Goal: Task Accomplishment & Management: Use online tool/utility

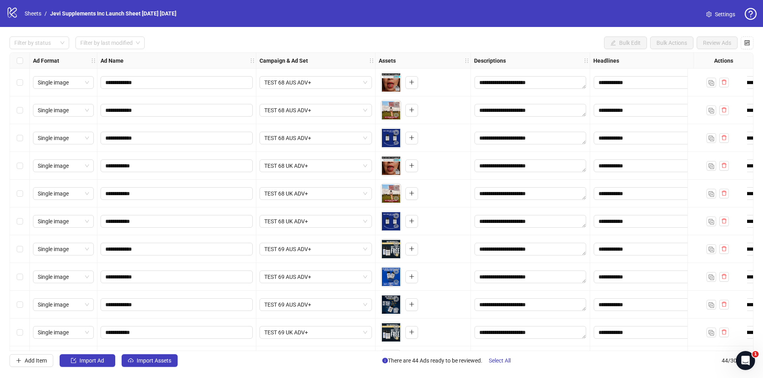
drag, startPoint x: 181, startPoint y: 348, endPoint x: 147, endPoint y: 340, distance: 35.4
click at [151, 345] on div "**********" at bounding box center [381, 201] width 743 height 299
click at [439, 87] on div "To pick up a draggable item, press the space bar. While dragging, use the arrow…" at bounding box center [422, 82] width 89 height 25
click at [438, 37] on div "**********" at bounding box center [381, 202] width 763 height 350
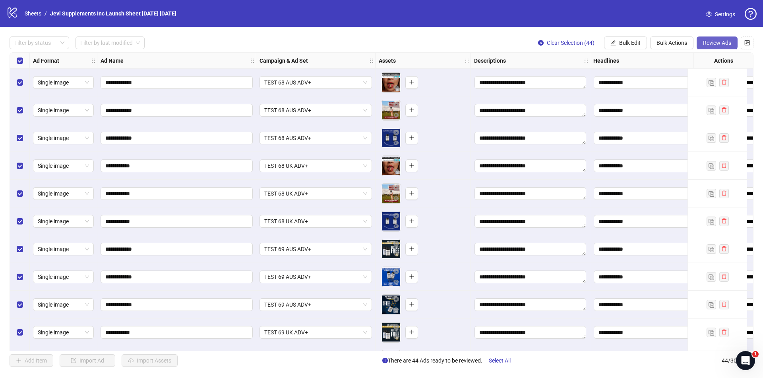
click at [707, 43] on span "Review Ads" at bounding box center [717, 43] width 28 height 6
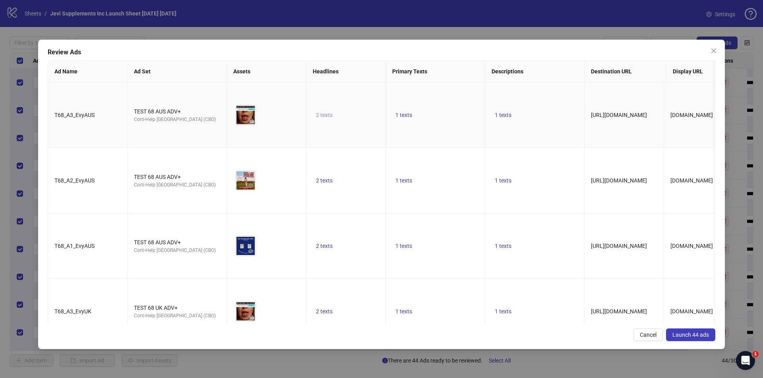
click at [331, 112] on span "2 texts" at bounding box center [324, 115] width 17 height 6
click at [362, 104] on icon "caret-left" at bounding box center [361, 104] width 2 height 4
click at [453, 105] on button "button" at bounding box center [448, 104] width 13 height 13
click at [412, 56] on div "Review Ads" at bounding box center [381, 53] width 667 height 10
click at [400, 115] on button "1 texts" at bounding box center [403, 115] width 23 height 10
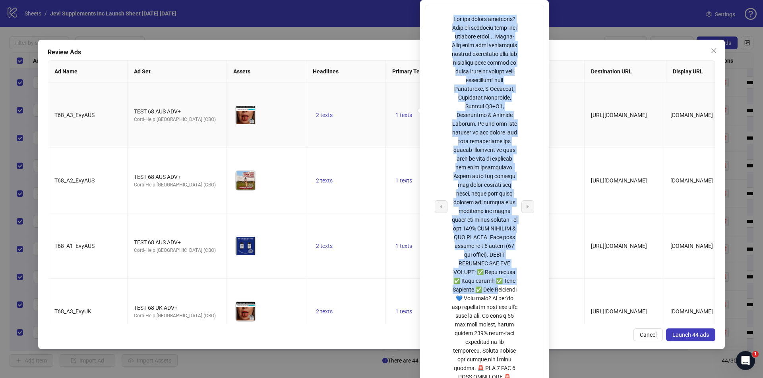
drag, startPoint x: 454, startPoint y: 17, endPoint x: 499, endPoint y: 282, distance: 269.0
click at [498, 284] on div at bounding box center [484, 207] width 66 height 384
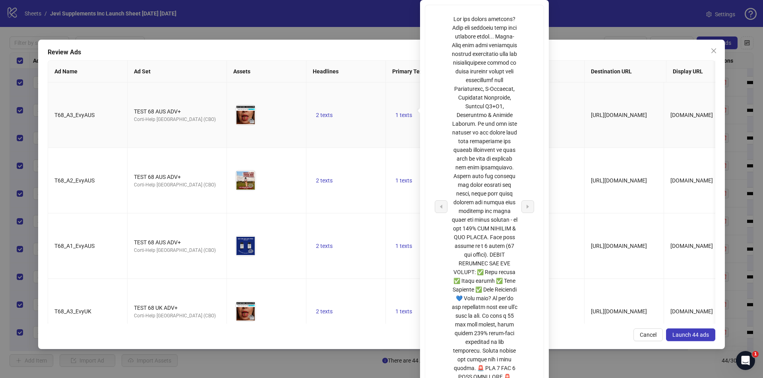
click at [377, 120] on td "2 texts" at bounding box center [345, 116] width 79 height 66
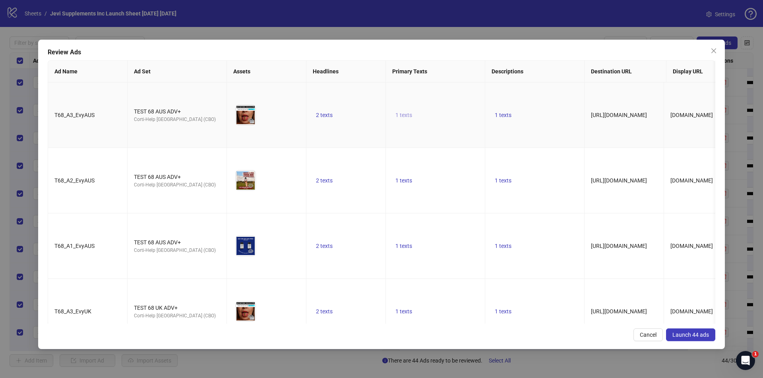
click at [405, 112] on span "1 texts" at bounding box center [403, 115] width 17 height 6
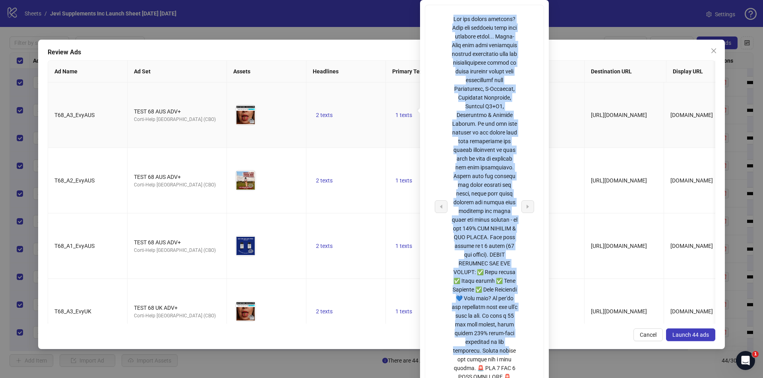
drag, startPoint x: 454, startPoint y: 18, endPoint x: 507, endPoint y: 351, distance: 337.3
click at [507, 352] on div at bounding box center [484, 207] width 66 height 384
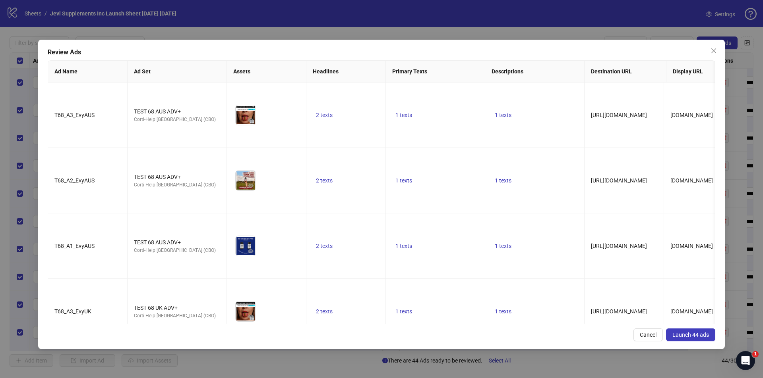
click at [557, 50] on div "Review Ads" at bounding box center [381, 53] width 667 height 10
click at [507, 112] on span "1 texts" at bounding box center [502, 115] width 17 height 6
click at [405, 112] on span "1 texts" at bounding box center [403, 115] width 17 height 6
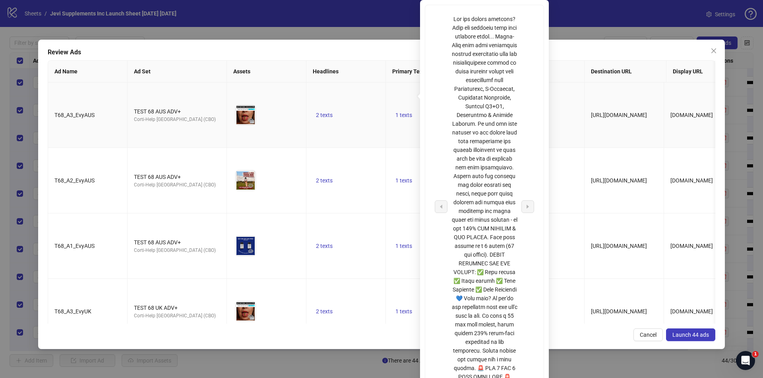
scroll to position [40, 0]
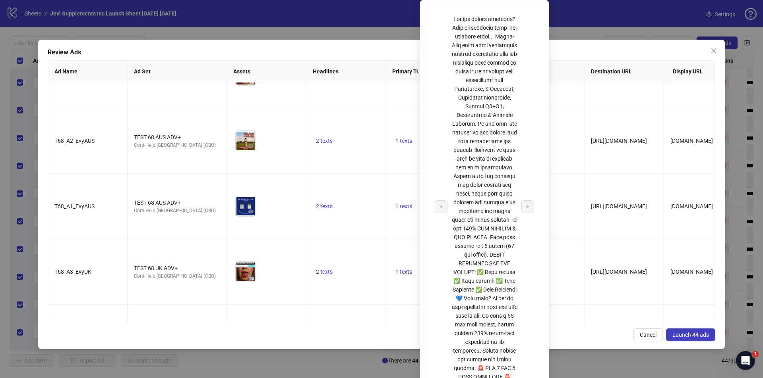
click at [361, 64] on th "Headlines" at bounding box center [345, 72] width 79 height 22
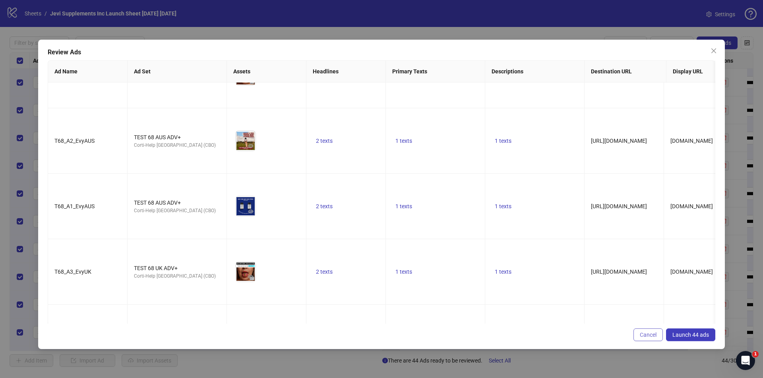
click at [643, 332] on span "Cancel" at bounding box center [647, 335] width 17 height 6
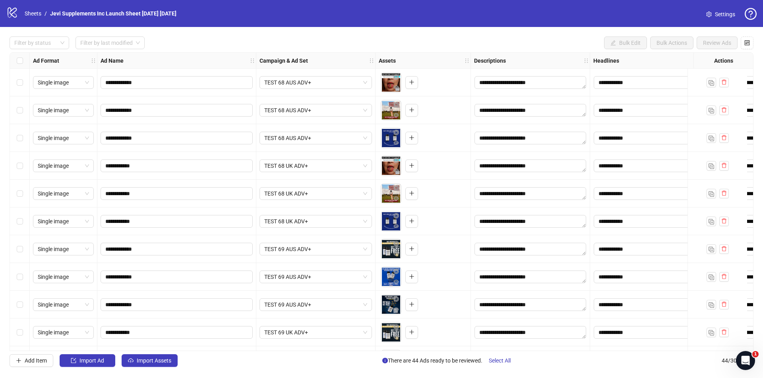
scroll to position [0, 282]
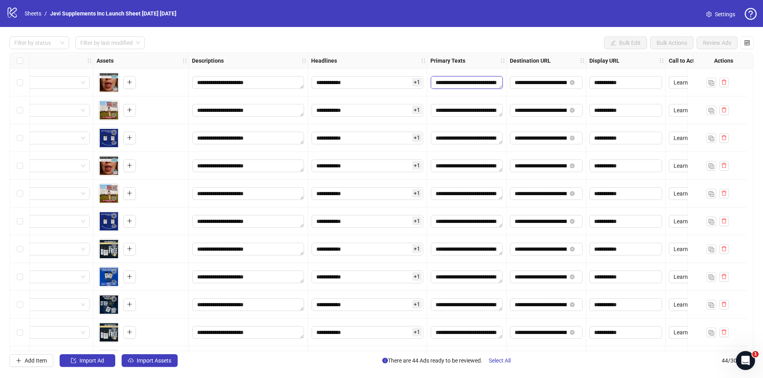
click at [477, 84] on textarea "Edit values" at bounding box center [466, 82] width 72 height 13
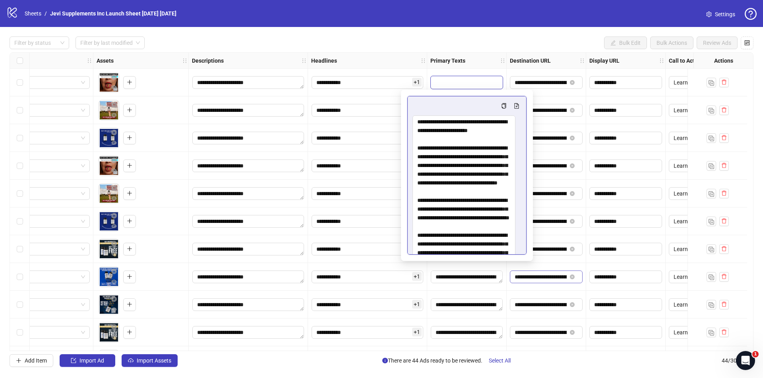
drag, startPoint x: 519, startPoint y: 135, endPoint x: 519, endPoint y: 273, distance: 138.6
click at [518, 275] on body "**********" at bounding box center [381, 189] width 763 height 378
click at [486, 129] on textarea "Multi-text input container - paste or copy values" at bounding box center [463, 197] width 103 height 162
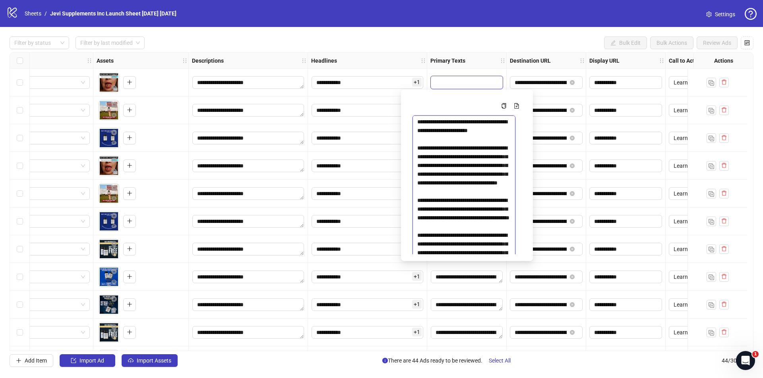
click at [486, 130] on textarea "Multi-text input container - paste or copy values" at bounding box center [463, 197] width 103 height 162
drag, startPoint x: 480, startPoint y: 121, endPoint x: 497, endPoint y: 130, distance: 18.8
click at [497, 130] on textarea "Multi-text input container - paste or copy values" at bounding box center [463, 197] width 103 height 162
click at [461, 146] on textarea "Multi-text input container - paste or copy values" at bounding box center [463, 197] width 103 height 162
click at [475, 41] on div "Filter by status Filter by last modified Bulk Edit Bulk Actions Review Ads" at bounding box center [381, 43] width 743 height 13
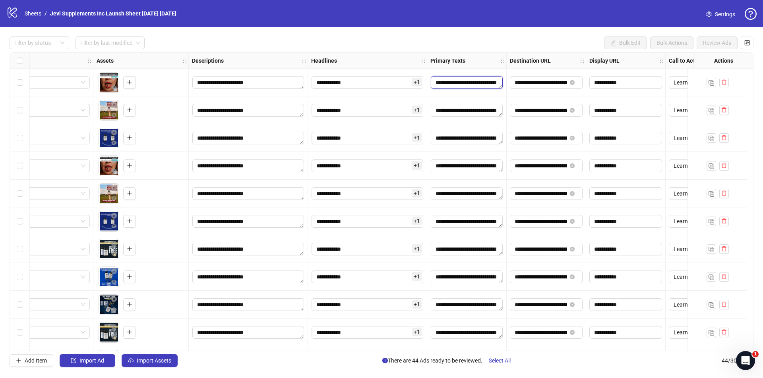
click at [469, 79] on textarea "Edit values" at bounding box center [466, 82] width 72 height 13
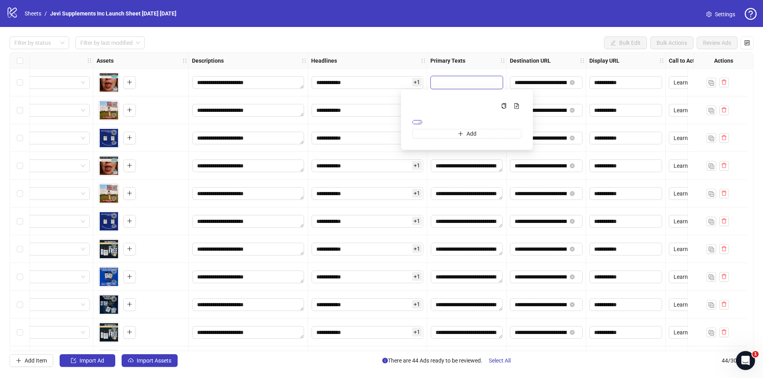
drag, startPoint x: 485, startPoint y: 130, endPoint x: 498, endPoint y: 133, distance: 13.3
click at [422, 124] on textarea "Multi-text input container - paste or copy values" at bounding box center [417, 122] width 10 height 4
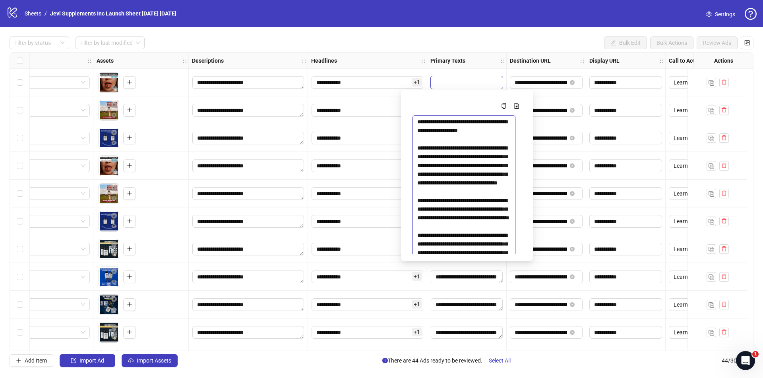
type textarea "**********"
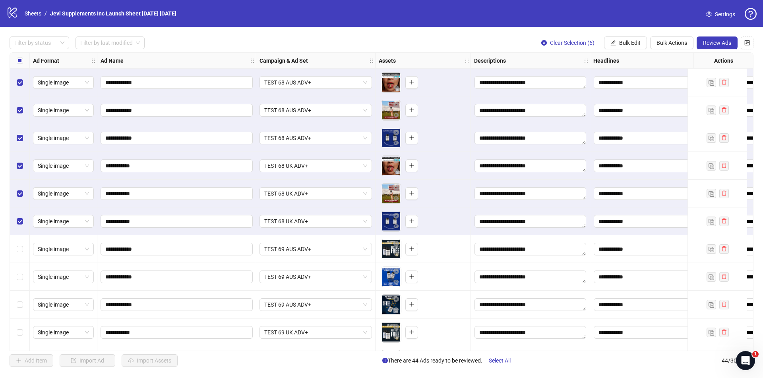
scroll to position [0, 324]
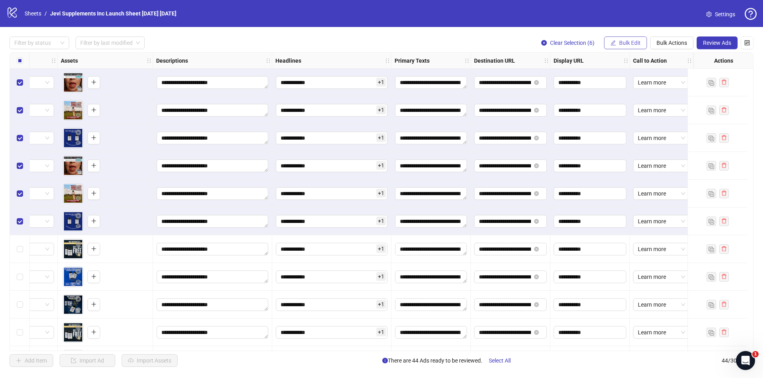
click at [618, 41] on button "Bulk Edit" at bounding box center [625, 43] width 43 height 13
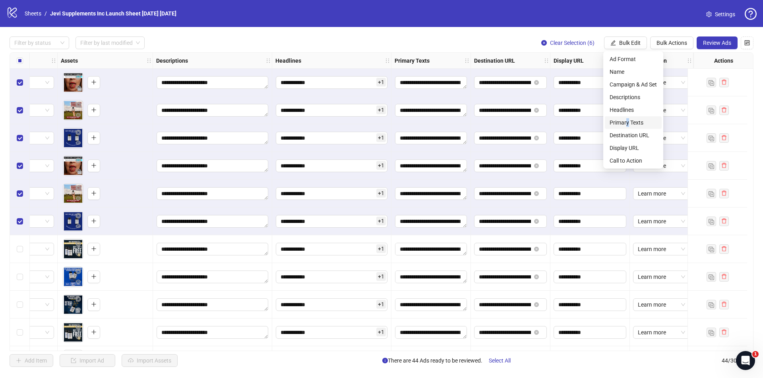
click at [627, 120] on span "Primary Texts" at bounding box center [632, 122] width 47 height 9
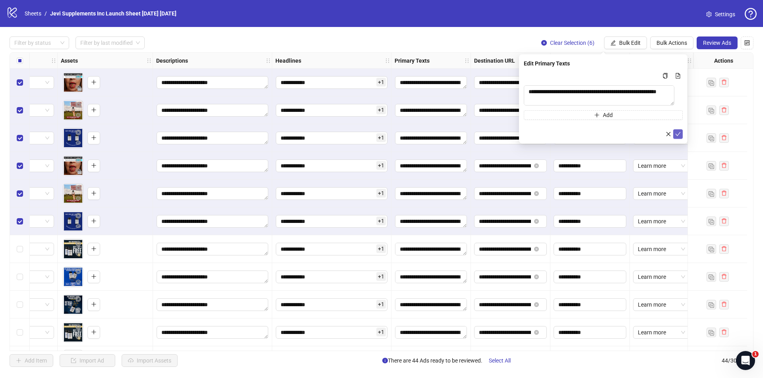
click at [677, 134] on icon "check" at bounding box center [678, 134] width 6 height 6
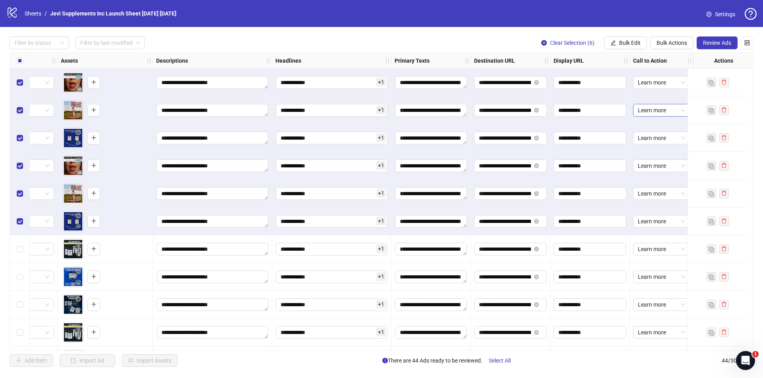
drag, startPoint x: 677, startPoint y: 103, endPoint x: 678, endPoint y: 116, distance: 13.2
click at [678, 116] on div "Learn more" at bounding box center [661, 111] width 64 height 28
click at [447, 87] on textarea "Edit values" at bounding box center [431, 82] width 72 height 13
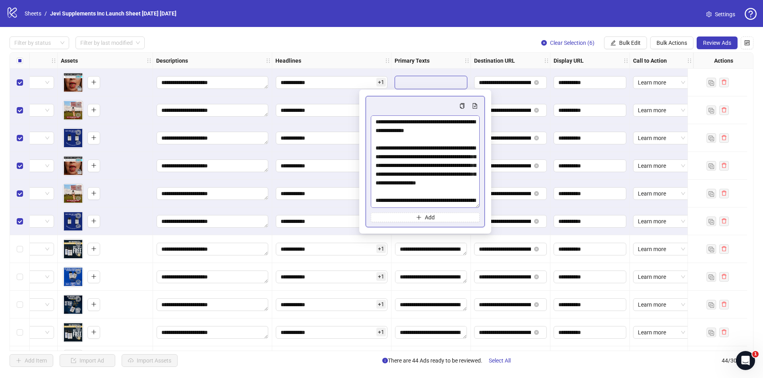
drag, startPoint x: 477, startPoint y: 135, endPoint x: 471, endPoint y: 206, distance: 71.3
click at [471, 206] on textarea "Multi-text input container - paste or copy values" at bounding box center [425, 162] width 109 height 93
click at [429, 44] on div "Filter by status Filter by last modified Clear Selection (6) Bulk Edit Bulk Act…" at bounding box center [381, 43] width 743 height 13
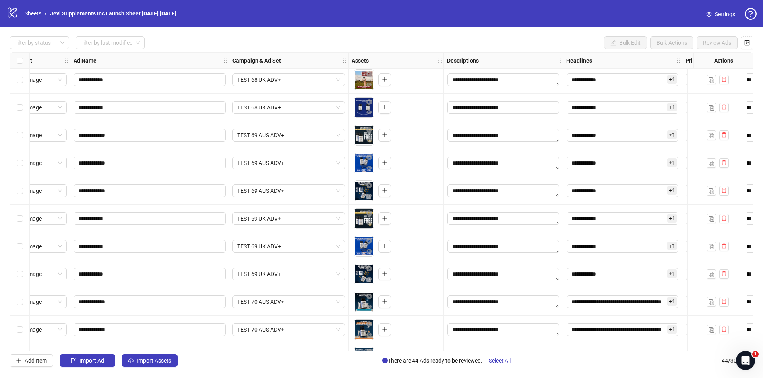
scroll to position [79, 27]
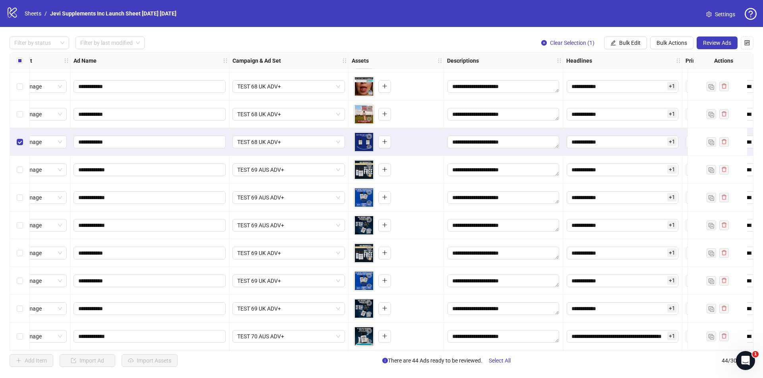
click at [24, 172] on div "Select row 7" at bounding box center [20, 170] width 20 height 28
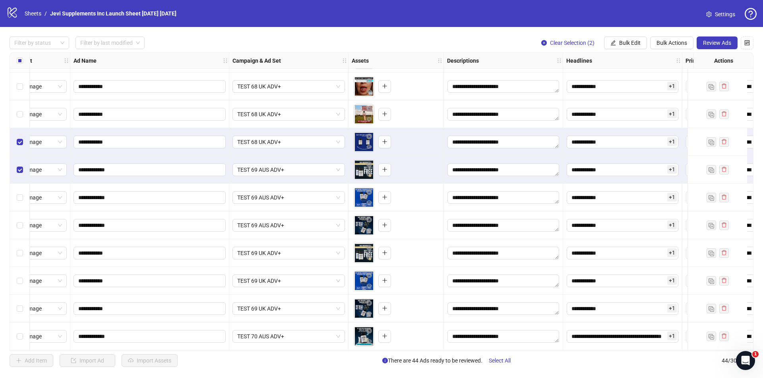
click at [18, 205] on div "Select row 8" at bounding box center [20, 198] width 20 height 28
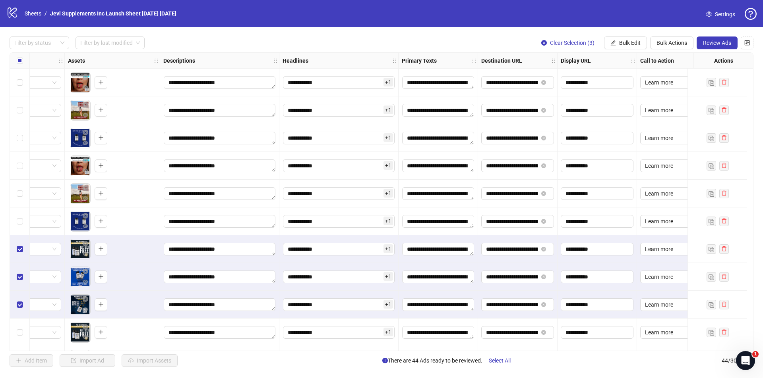
scroll to position [0, 324]
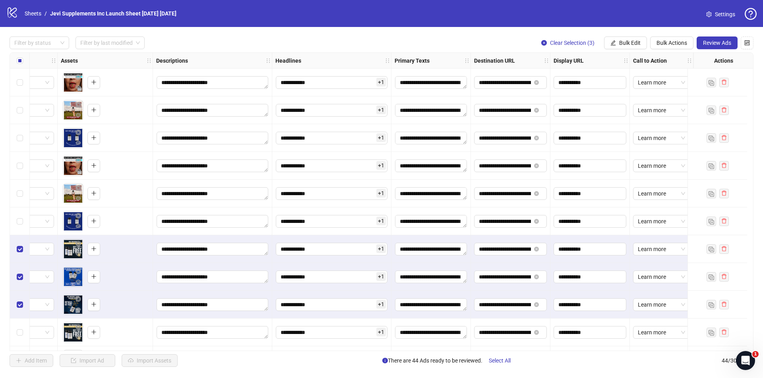
click at [376, 249] on span "+ 1" at bounding box center [381, 249] width 10 height 9
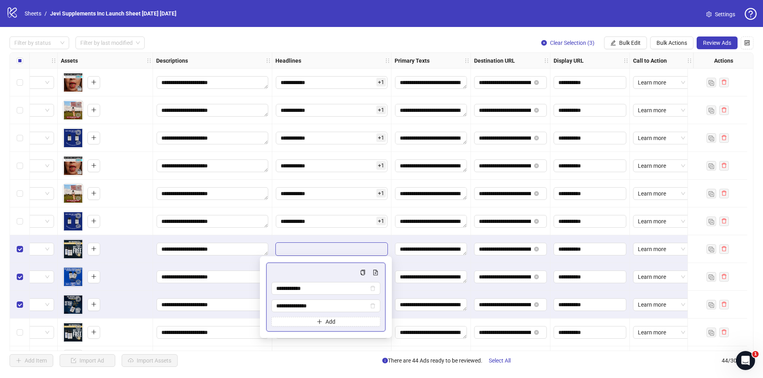
click at [411, 237] on div at bounding box center [430, 250] width 79 height 28
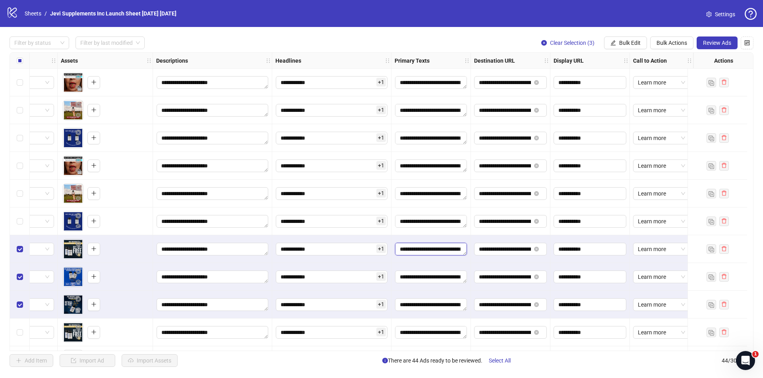
click at [442, 249] on textarea "Edit values" at bounding box center [431, 249] width 72 height 13
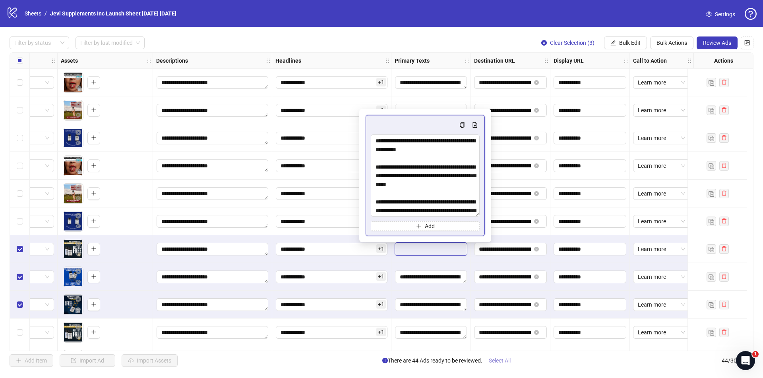
drag, startPoint x: 476, startPoint y: 301, endPoint x: 485, endPoint y: 363, distance: 61.8
click at [484, 367] on body "**********" at bounding box center [381, 189] width 763 height 378
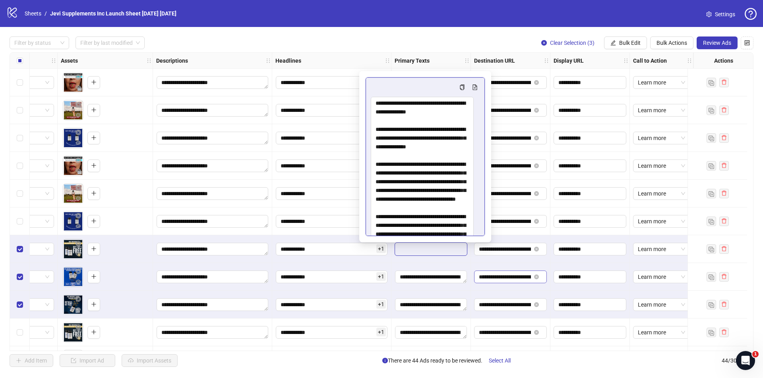
drag, startPoint x: 475, startPoint y: 214, endPoint x: 477, endPoint y: 275, distance: 61.2
click at [485, 302] on body "**********" at bounding box center [381, 189] width 763 height 378
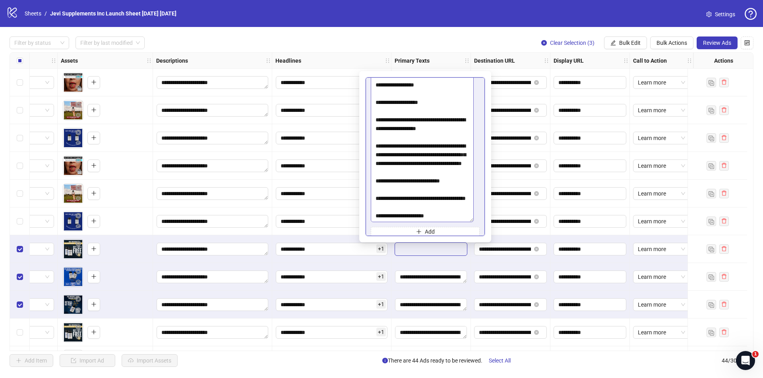
scroll to position [55, 0]
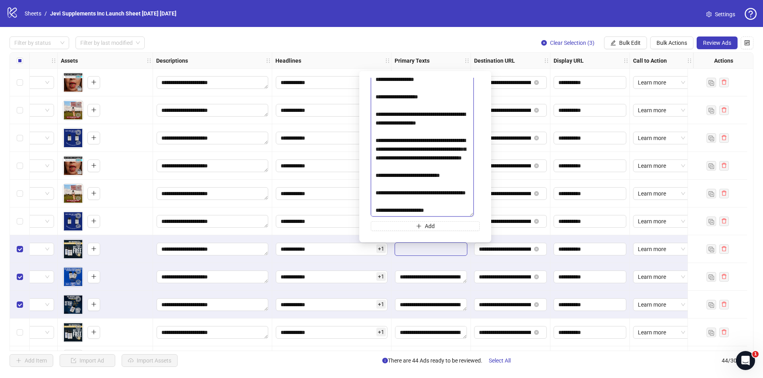
drag, startPoint x: 442, startPoint y: 184, endPoint x: 449, endPoint y: 195, distance: 12.9
click at [449, 195] on textarea "Multi-text input container - paste or copy values" at bounding box center [422, 129] width 103 height 175
click at [447, 190] on textarea "Multi-text input container - paste or copy values" at bounding box center [422, 129] width 103 height 175
drag, startPoint x: 443, startPoint y: 183, endPoint x: 447, endPoint y: 194, distance: 11.9
click at [447, 194] on textarea "Multi-text input container - paste or copy values" at bounding box center [422, 129] width 103 height 175
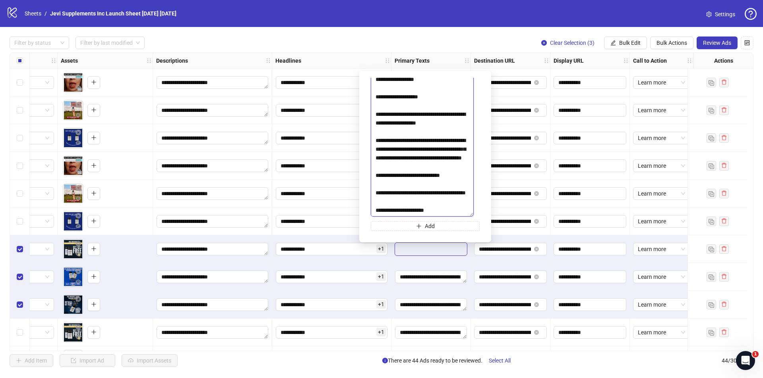
click at [442, 181] on textarea "Multi-text input container - paste or copy values" at bounding box center [422, 129] width 103 height 175
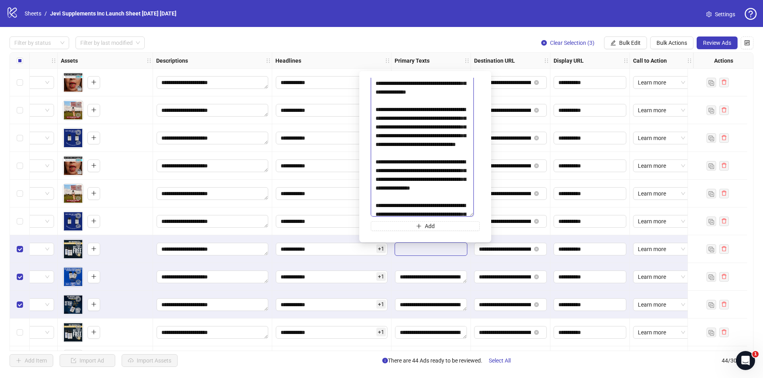
scroll to position [0, 0]
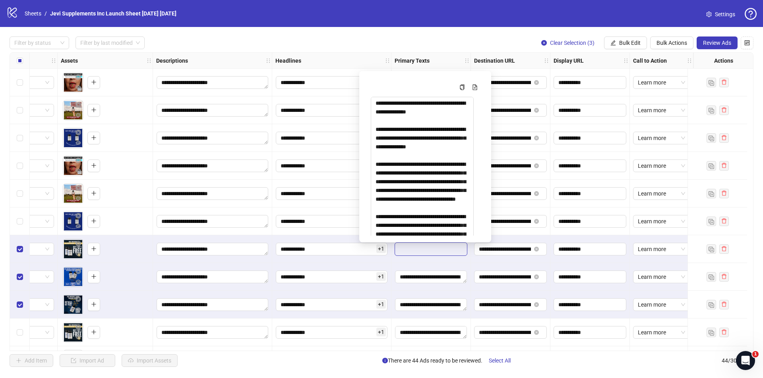
click at [403, 37] on div "**********" at bounding box center [381, 202] width 763 height 350
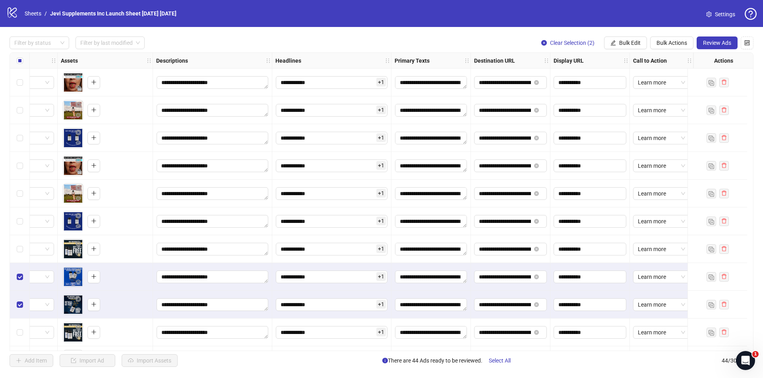
drag, startPoint x: 18, startPoint y: 282, endPoint x: 19, endPoint y: 288, distance: 6.1
click at [18, 281] on label "Select row 8" at bounding box center [20, 277] width 6 height 9
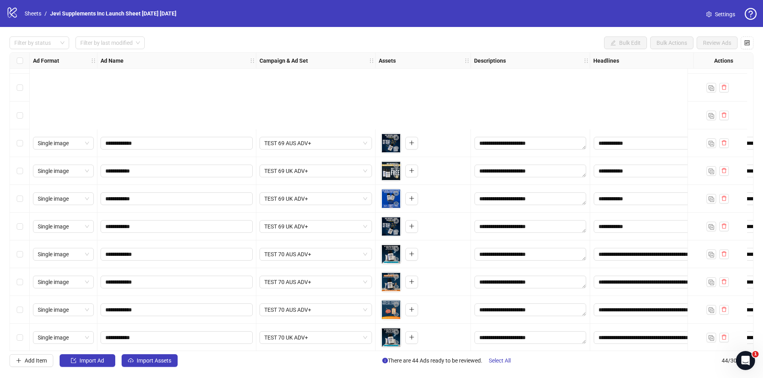
scroll to position [278, 0]
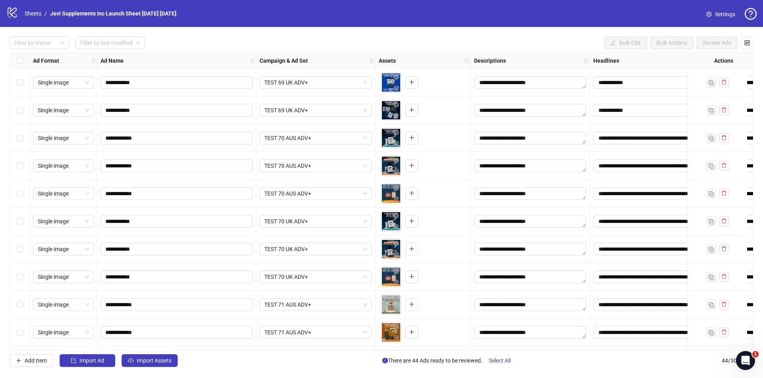
click at [23, 136] on div "Select row 13" at bounding box center [20, 138] width 20 height 28
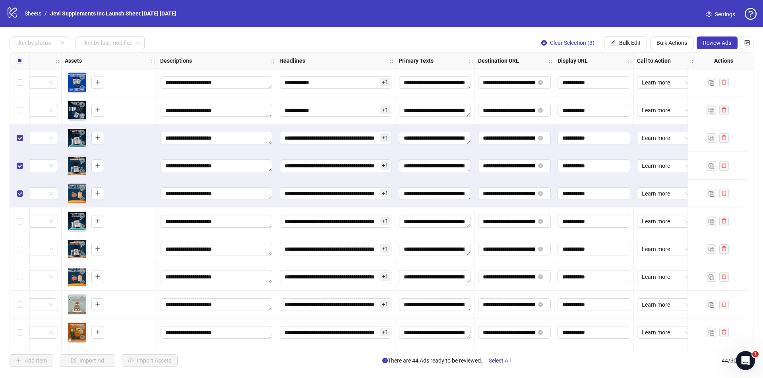
scroll to position [278, 314]
click at [440, 138] on textarea "Edit values" at bounding box center [434, 138] width 72 height 13
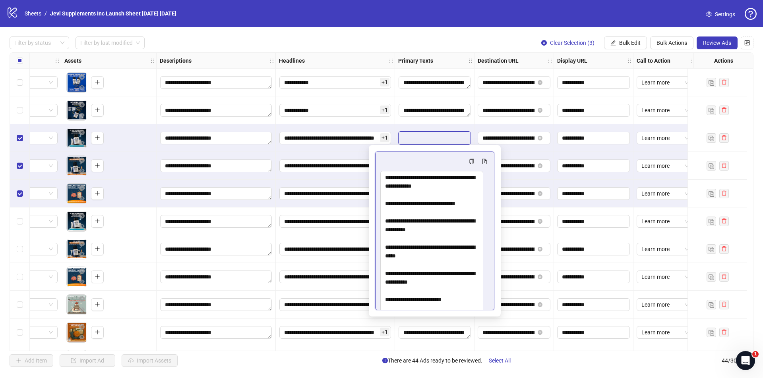
drag, startPoint x: 487, startPoint y: 192, endPoint x: 495, endPoint y: 321, distance: 128.9
click at [495, 321] on body "**********" at bounding box center [381, 189] width 763 height 378
click at [382, 138] on span "+ 1" at bounding box center [385, 137] width 10 height 9
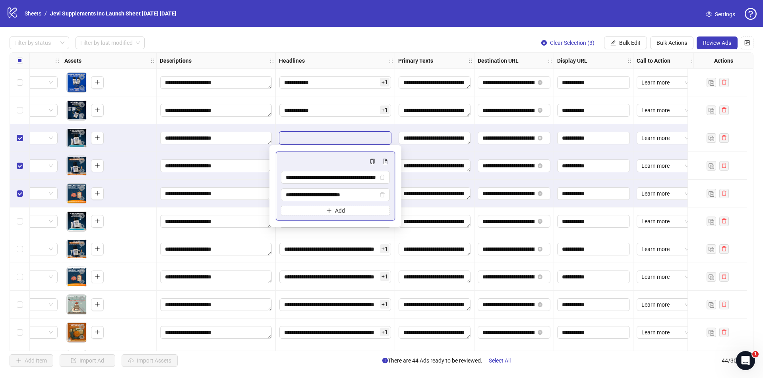
click at [382, 137] on span "+ 1" at bounding box center [385, 137] width 10 height 9
click at [441, 138] on textarea "Edit values" at bounding box center [434, 138] width 72 height 13
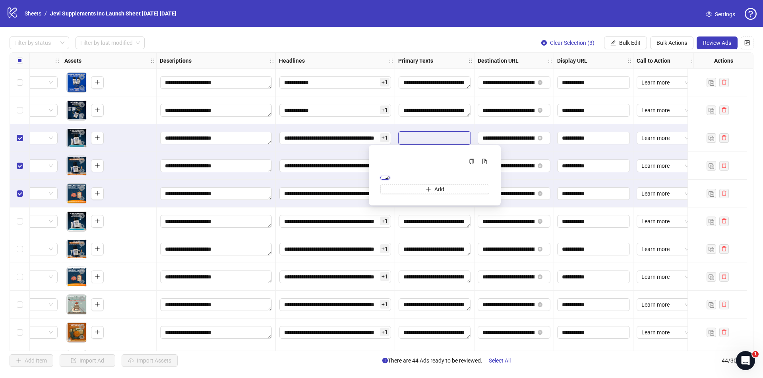
scroll to position [2867, 0]
click at [390, 180] on textarea "Multi-text input container - paste or copy values" at bounding box center [385, 178] width 10 height 4
click at [452, 123] on div at bounding box center [434, 111] width 79 height 28
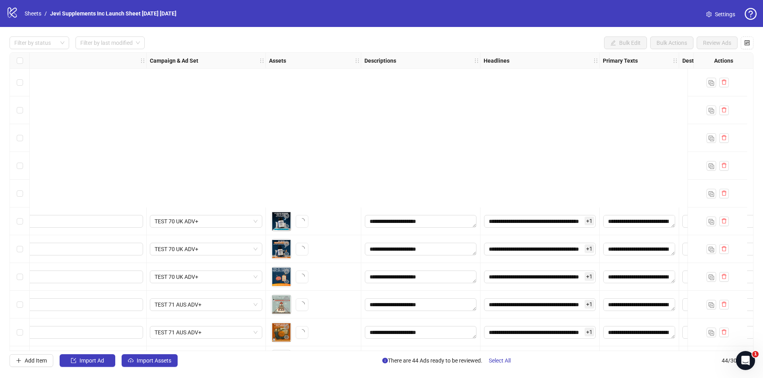
scroll to position [477, 110]
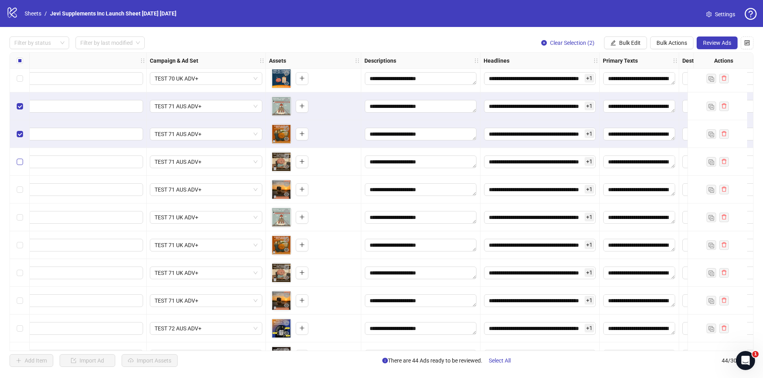
click at [20, 167] on div "Select row 21" at bounding box center [20, 162] width 20 height 28
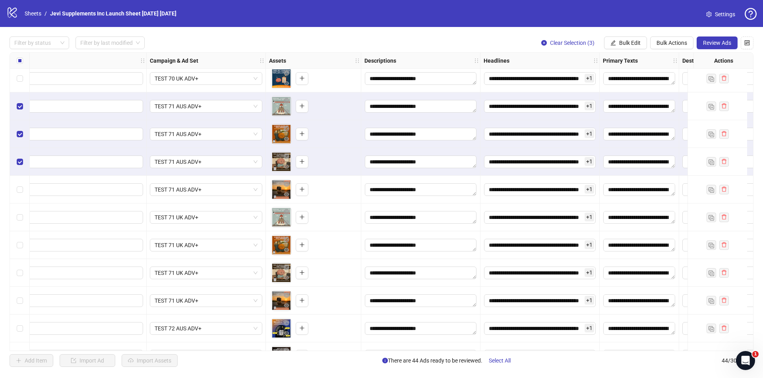
scroll to position [477, 288]
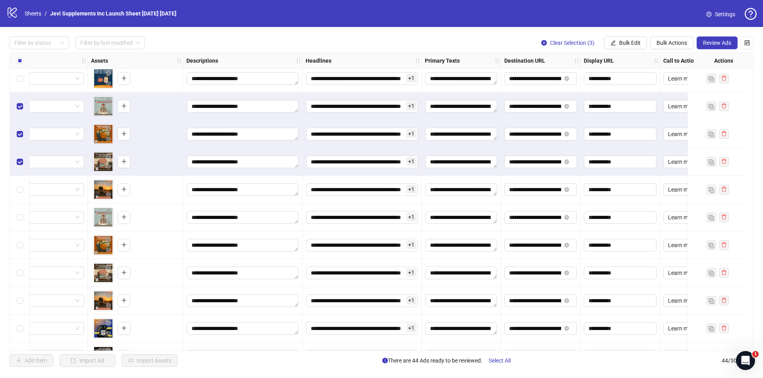
click at [410, 107] on span "+ 1" at bounding box center [411, 106] width 10 height 9
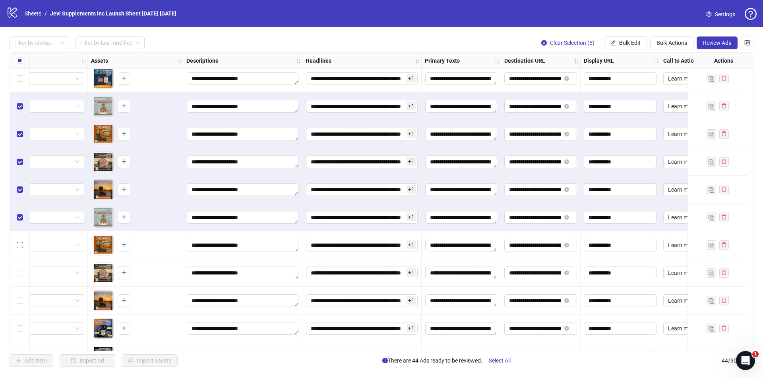
click at [19, 241] on label "Select row 24" at bounding box center [20, 245] width 6 height 9
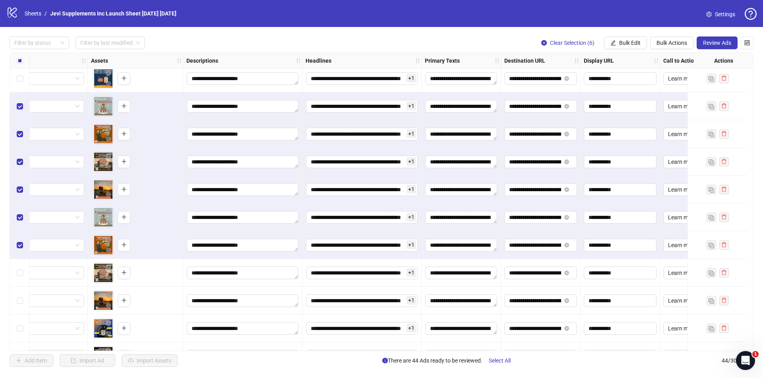
click at [19, 266] on div "Select row 25" at bounding box center [20, 273] width 20 height 28
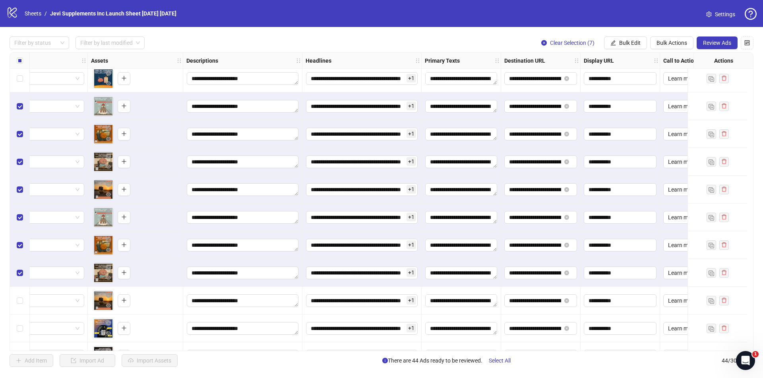
click at [18, 289] on div "Select row 26" at bounding box center [20, 301] width 20 height 28
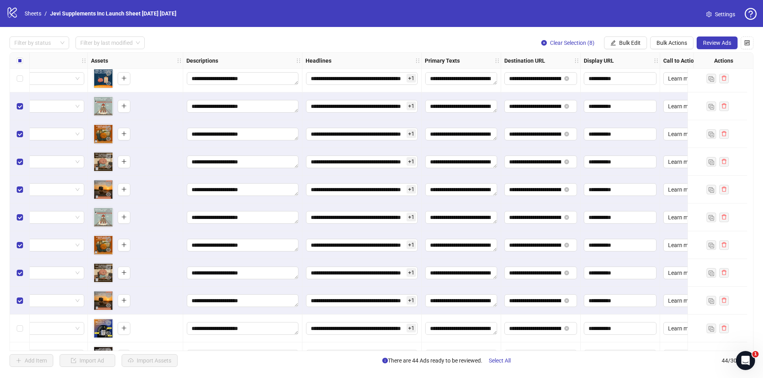
click at [414, 105] on span "+ 1" at bounding box center [411, 106] width 10 height 9
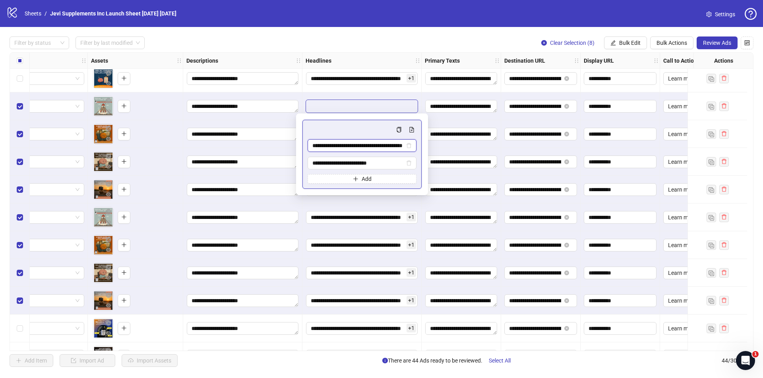
click at [403, 146] on input "**********" at bounding box center [358, 145] width 92 height 9
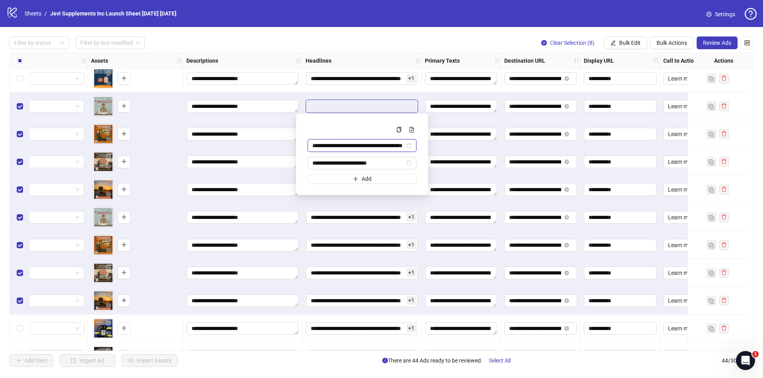
click at [399, 145] on input "**********" at bounding box center [358, 145] width 92 height 9
type input "**********"
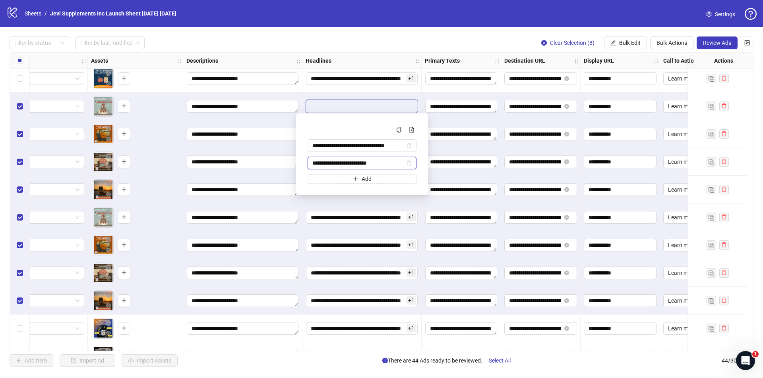
click at [355, 159] on input "**********" at bounding box center [358, 163] width 92 height 9
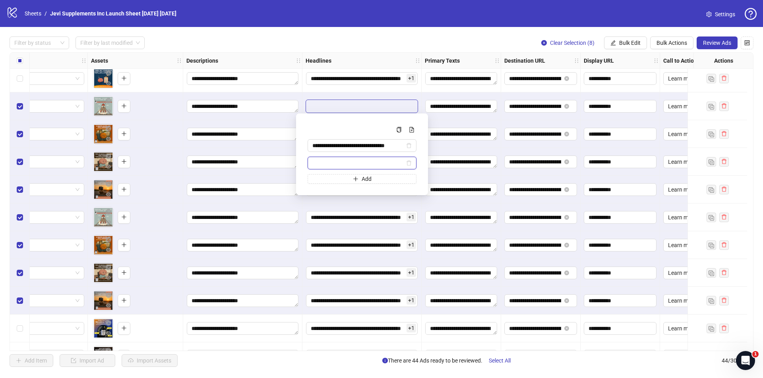
type input "*"
type input "**********"
click at [613, 45] on icon "edit" at bounding box center [612, 42] width 5 height 5
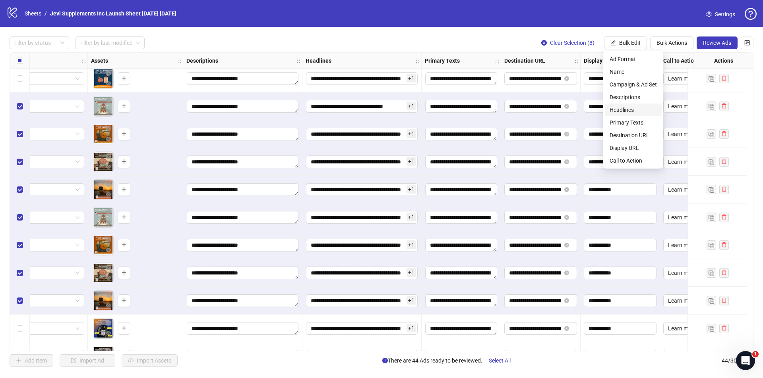
click at [623, 108] on span "Headlines" at bounding box center [632, 110] width 47 height 9
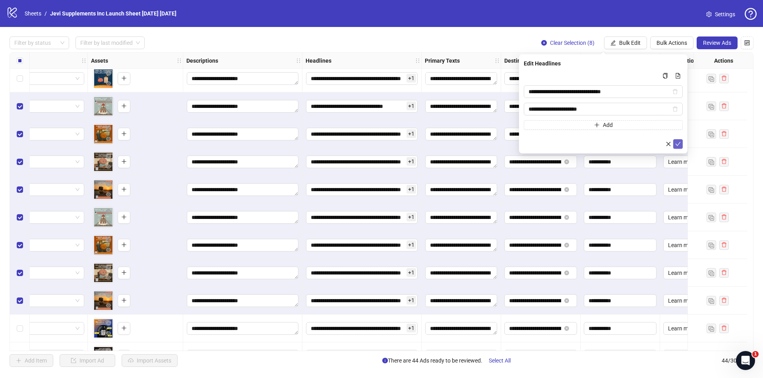
click at [679, 144] on icon "check" at bounding box center [678, 144] width 6 height 6
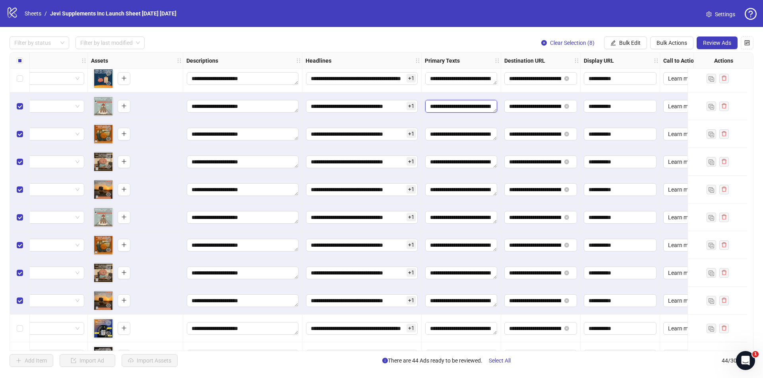
click at [478, 110] on textarea "Edit values" at bounding box center [461, 106] width 72 height 13
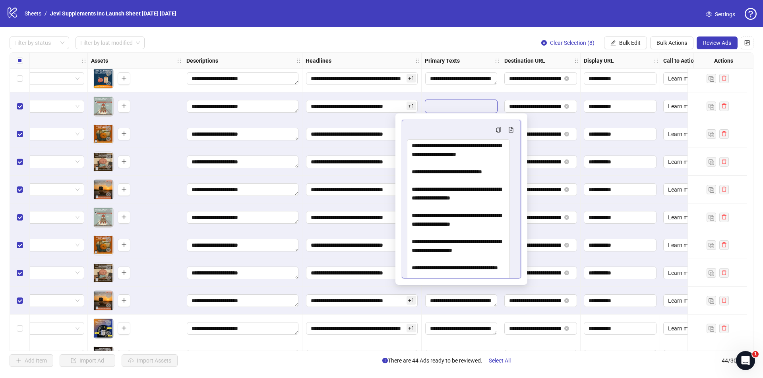
drag, startPoint x: 512, startPoint y: 155, endPoint x: 511, endPoint y: 317, distance: 161.2
click at [511, 317] on body "**********" at bounding box center [381, 189] width 763 height 378
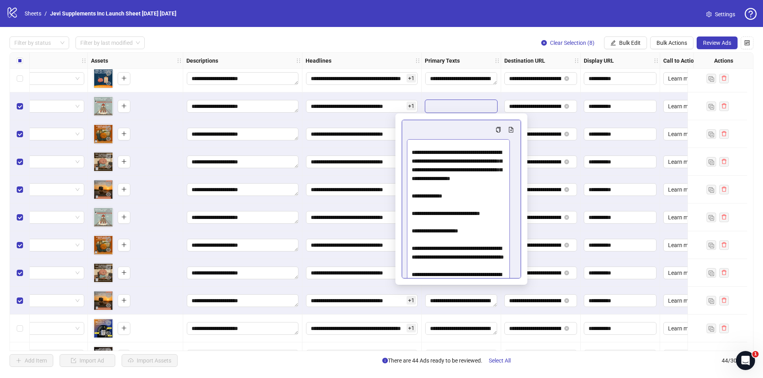
scroll to position [715, 0]
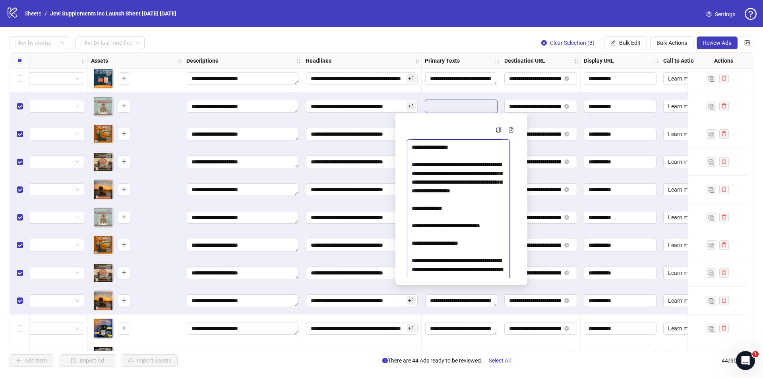
drag, startPoint x: 412, startPoint y: 189, endPoint x: 491, endPoint y: 190, distance: 79.4
click at [491, 190] on textarea "Multi-text input container - paste or copy values" at bounding box center [458, 230] width 103 height 183
click at [492, 191] on textarea "Multi-text input container - paste or copy values" at bounding box center [458, 230] width 103 height 183
drag, startPoint x: 492, startPoint y: 191, endPoint x: 411, endPoint y: 193, distance: 81.0
click at [411, 193] on textarea "Multi-text input container - paste or copy values" at bounding box center [458, 230] width 103 height 183
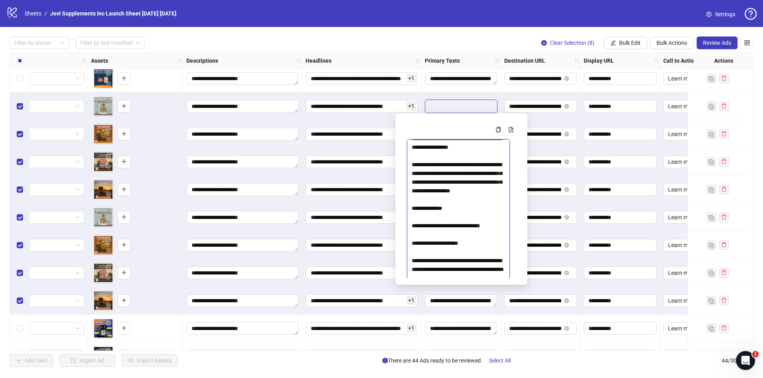
click at [493, 191] on textarea "Multi-text input container - paste or copy values" at bounding box center [458, 230] width 103 height 183
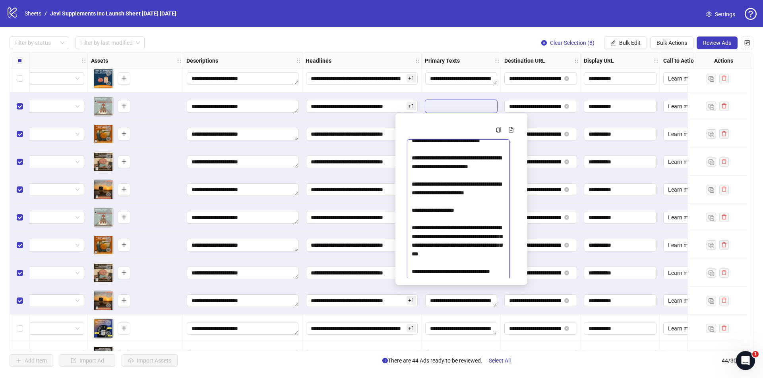
scroll to position [874, 0]
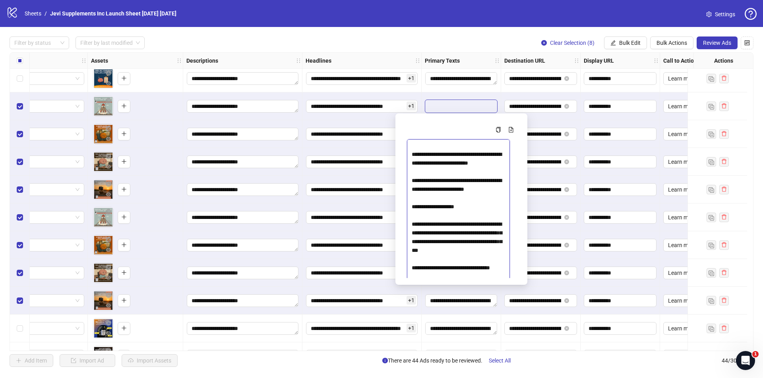
drag, startPoint x: 443, startPoint y: 188, endPoint x: 413, endPoint y: 156, distance: 44.1
click at [413, 156] on textarea "Multi-text input container - paste or copy values" at bounding box center [458, 230] width 103 height 183
click at [452, 189] on textarea "Multi-text input container - paste or copy values" at bounding box center [458, 230] width 103 height 183
drag, startPoint x: 446, startPoint y: 188, endPoint x: 411, endPoint y: 154, distance: 48.6
click at [411, 154] on textarea "Multi-text input container - paste or copy values" at bounding box center [458, 230] width 103 height 183
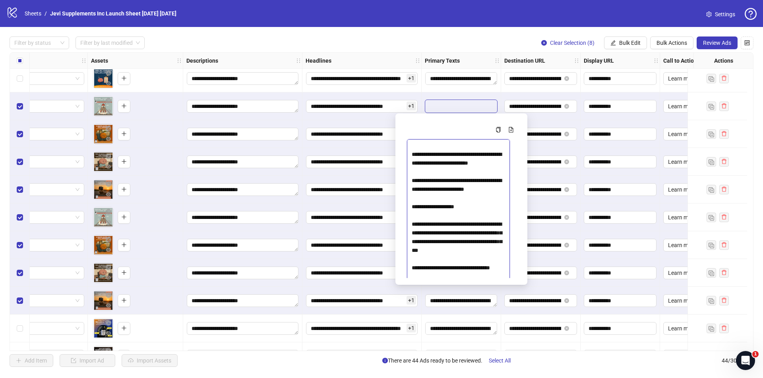
click at [411, 154] on textarea "Multi-text input container - paste or copy values" at bounding box center [458, 230] width 103 height 183
click at [440, 186] on textarea "Multi-text input container - paste or copy values" at bounding box center [458, 230] width 103 height 183
click at [443, 187] on textarea "Multi-text input container - paste or copy values" at bounding box center [458, 230] width 103 height 183
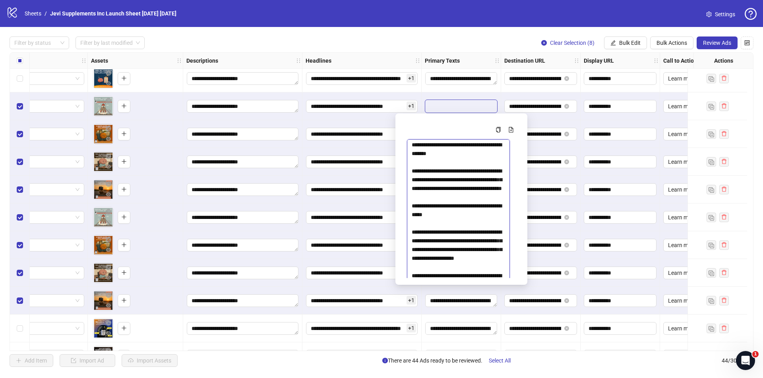
scroll to position [1628, 0]
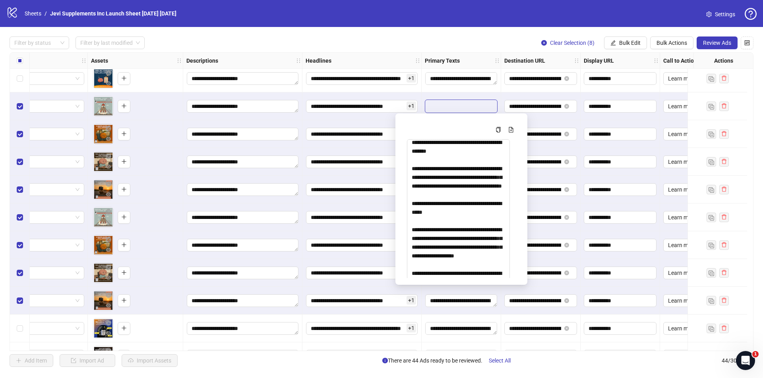
click at [487, 93] on div at bounding box center [460, 107] width 79 height 28
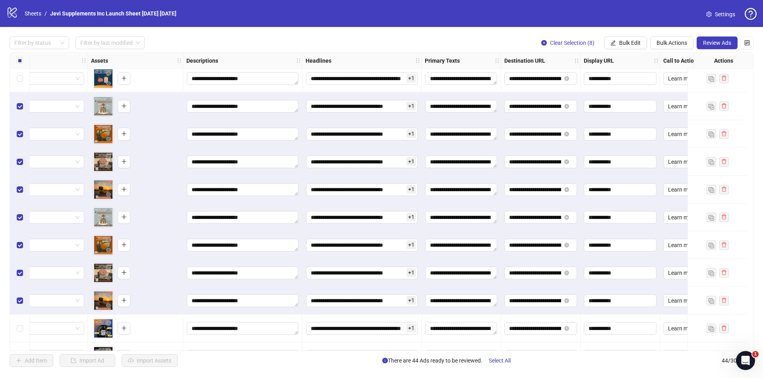
scroll to position [516, 288]
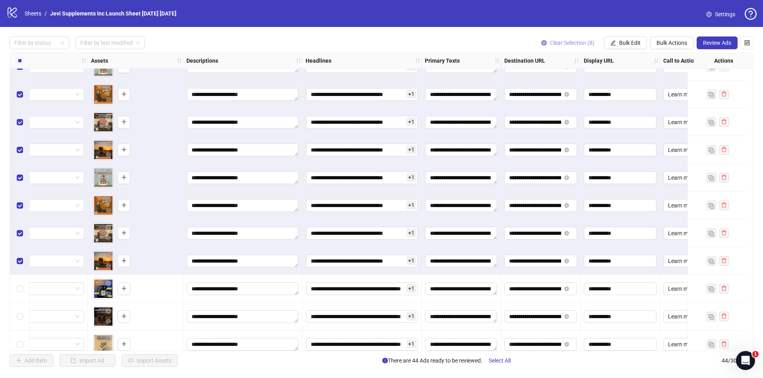
click at [569, 40] on span "Clear Selection (8)" at bounding box center [572, 43] width 44 height 6
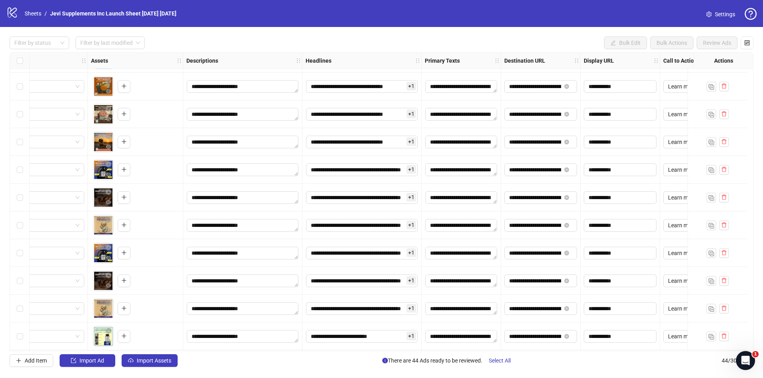
scroll to position [675, 288]
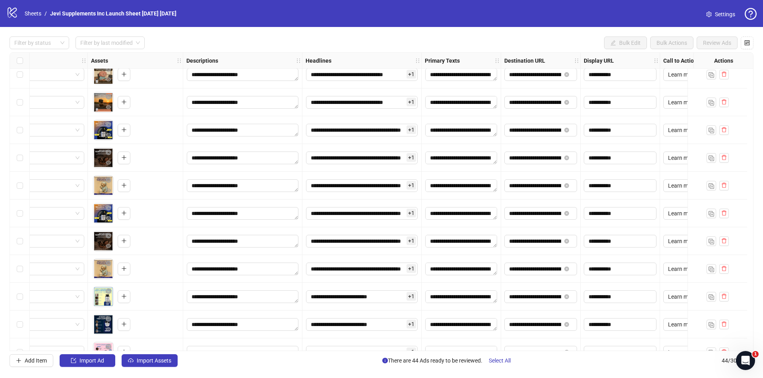
click at [23, 129] on div "Select row 27" at bounding box center [20, 130] width 20 height 28
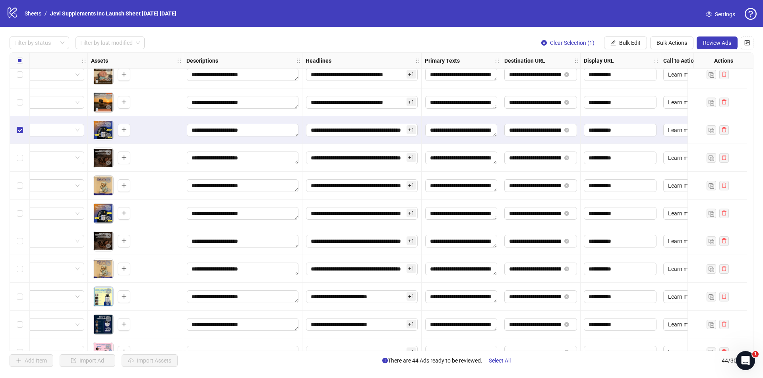
click at [23, 158] on div "Select row 28" at bounding box center [20, 158] width 20 height 28
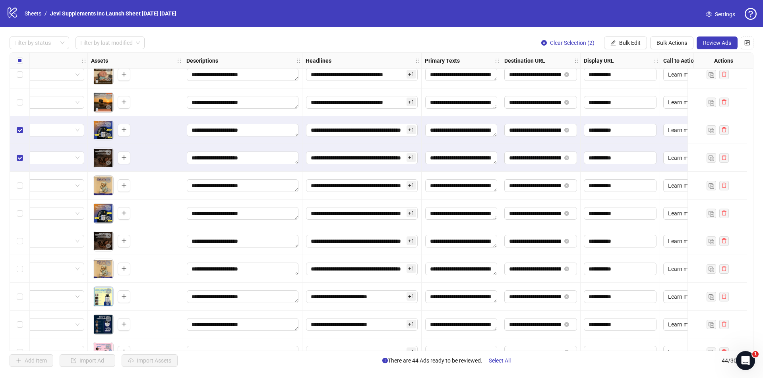
click at [411, 129] on span "+ 1" at bounding box center [411, 129] width 10 height 9
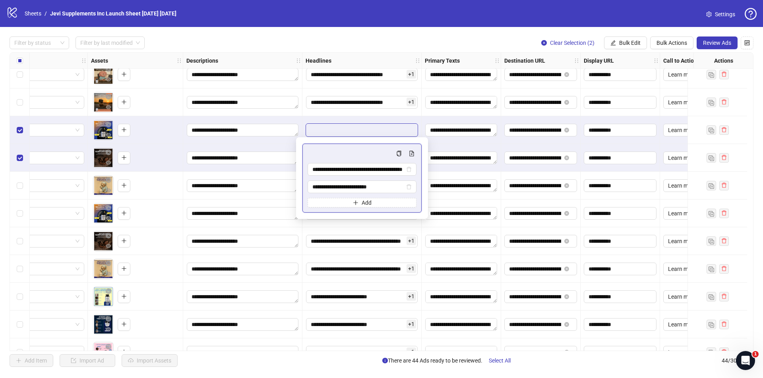
click at [411, 123] on div "**********" at bounding box center [361, 130] width 119 height 28
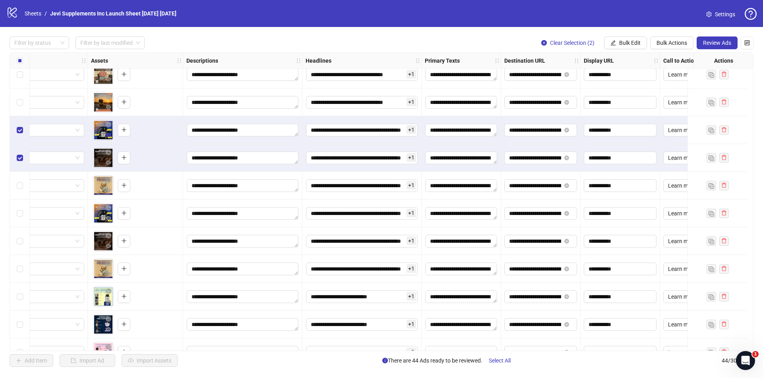
click at [106, 136] on icon "eye" at bounding box center [109, 135] width 6 height 4
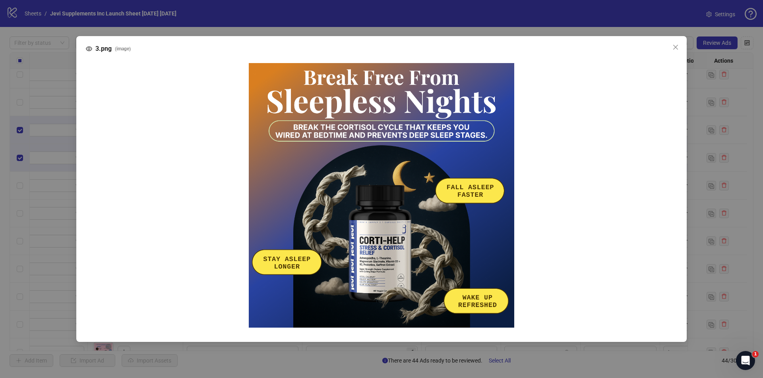
click at [327, 101] on div "3.png ( image )" at bounding box center [381, 189] width 763 height 378
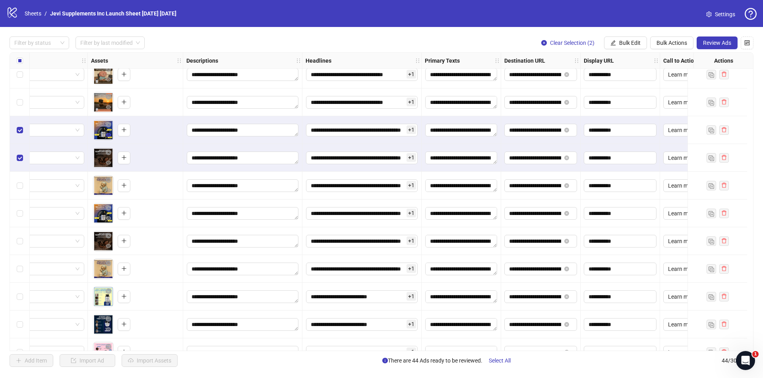
click at [109, 135] on icon "eye" at bounding box center [109, 135] width 6 height 4
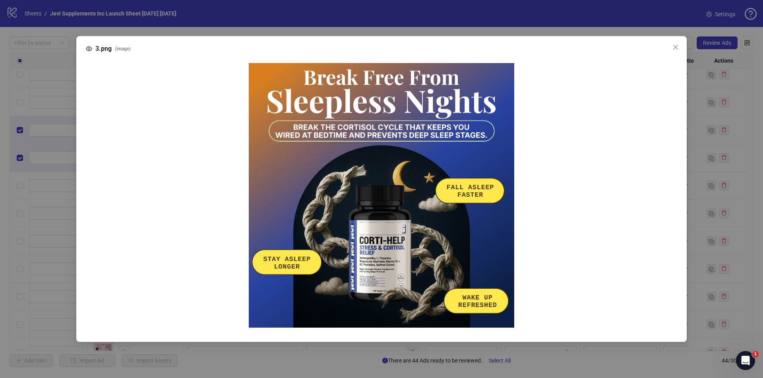
click at [373, 18] on div "3.png ( image )" at bounding box center [381, 189] width 763 height 378
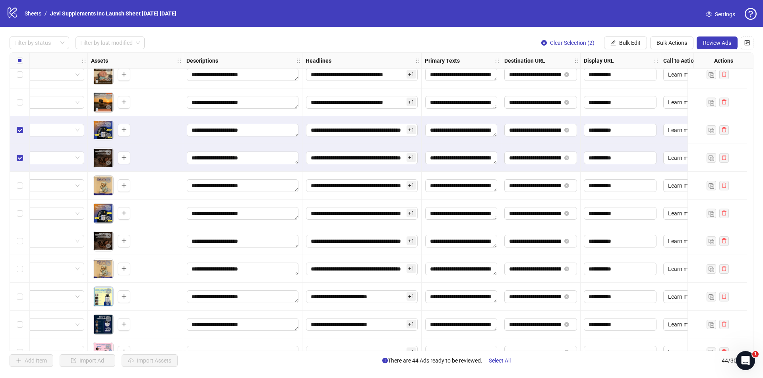
click at [410, 131] on span "+ 1" at bounding box center [411, 129] width 10 height 9
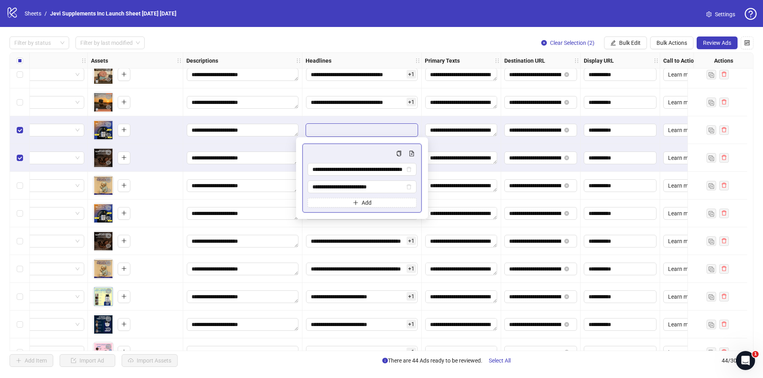
click at [175, 146] on div "To pick up a draggable item, press the space bar. While dragging, use the arrow…" at bounding box center [135, 158] width 89 height 25
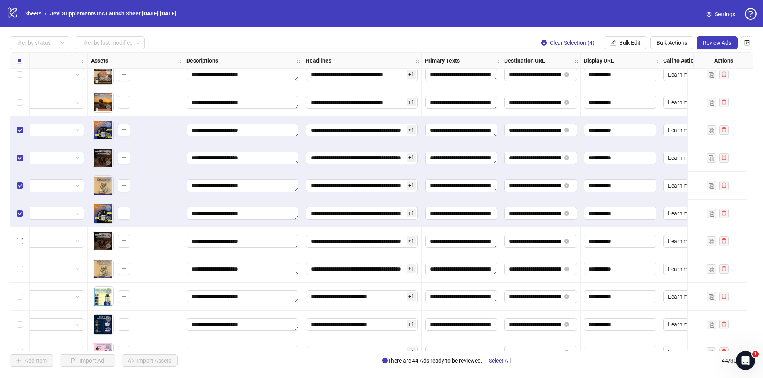
click at [21, 237] on label "Select row 31" at bounding box center [20, 241] width 6 height 9
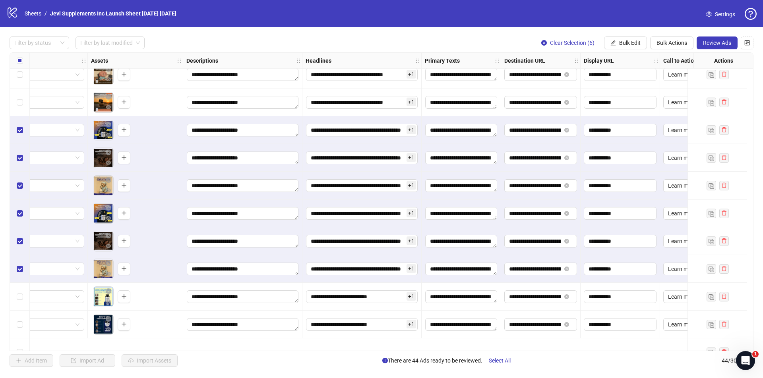
scroll to position [616, 288]
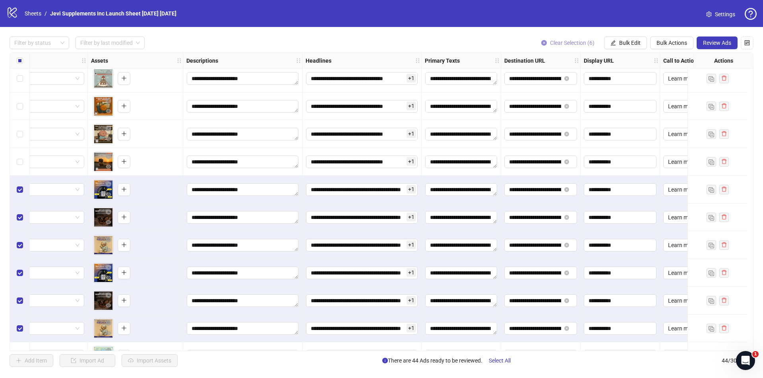
click at [567, 43] on span "Clear Selection (6)" at bounding box center [572, 43] width 44 height 6
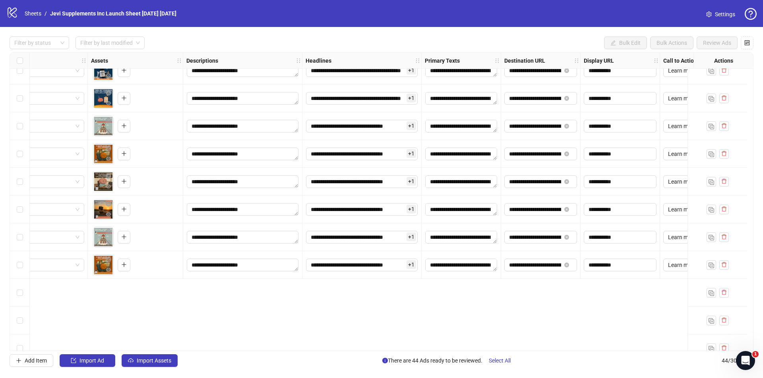
scroll to position [338, 288]
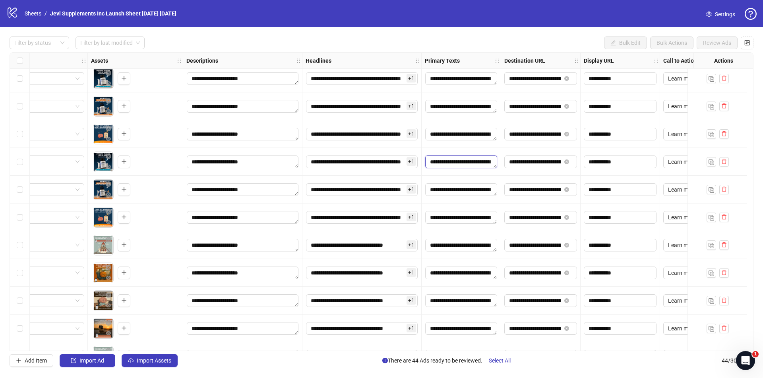
click at [475, 164] on textarea "Edit values" at bounding box center [461, 162] width 72 height 13
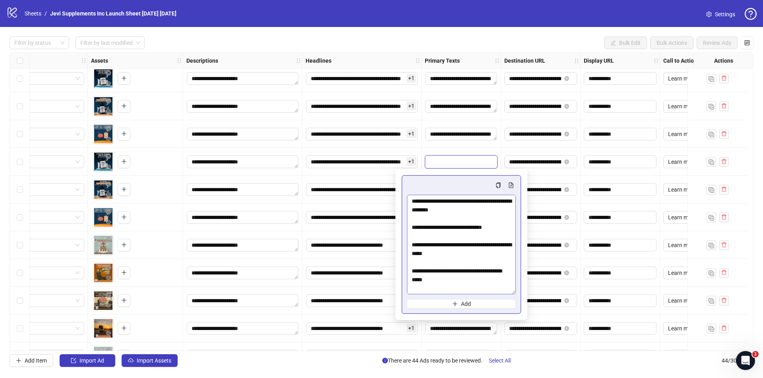
drag, startPoint x: 514, startPoint y: 214, endPoint x: 515, endPoint y: 292, distance: 78.2
click at [515, 292] on textarea "Multi-text input container - paste or copy values" at bounding box center [461, 245] width 109 height 100
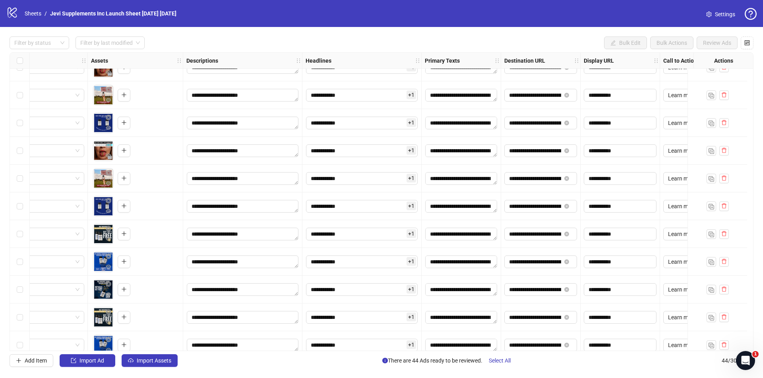
scroll to position [0, 288]
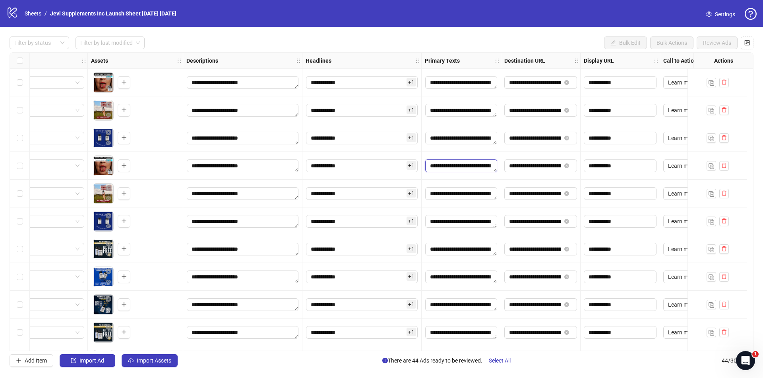
click at [477, 165] on textarea "Edit values" at bounding box center [461, 166] width 72 height 13
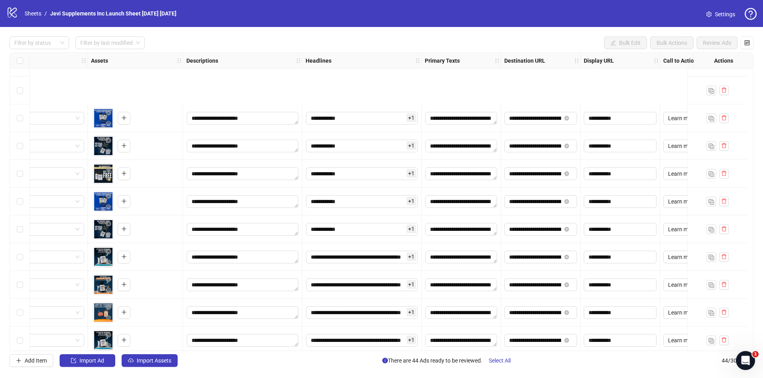
scroll to position [278, 288]
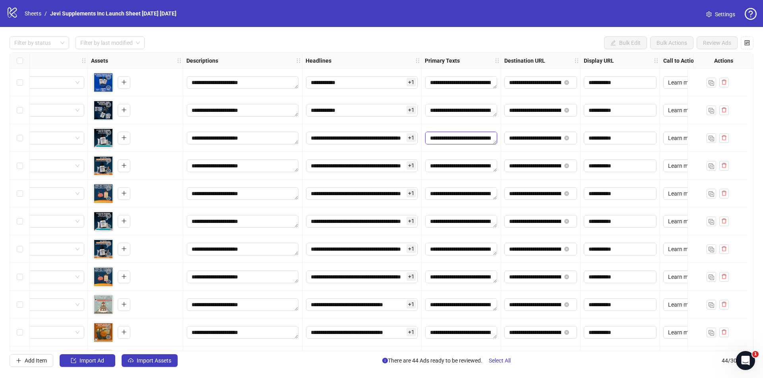
click at [479, 144] on textarea "Edit values" at bounding box center [461, 138] width 72 height 13
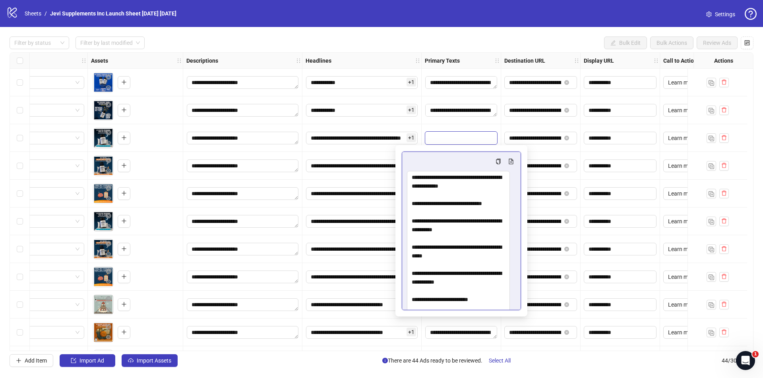
drag, startPoint x: 513, startPoint y: 189, endPoint x: 516, endPoint y: 324, distance: 134.7
click at [516, 324] on body "**********" at bounding box center [381, 189] width 763 height 378
click at [486, 272] on textarea "Multi-text input container - paste or copy values" at bounding box center [458, 249] width 103 height 156
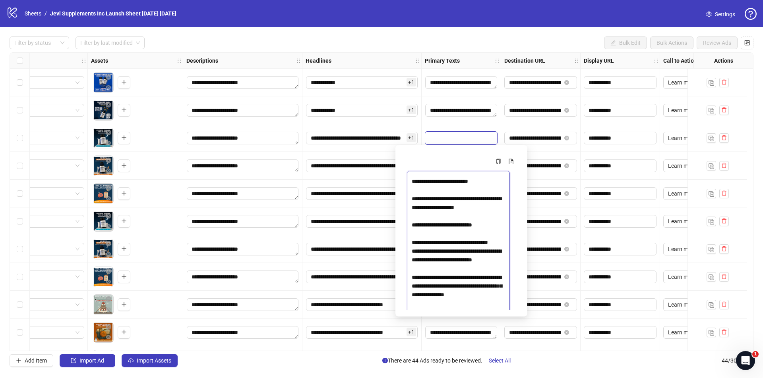
scroll to position [0, 0]
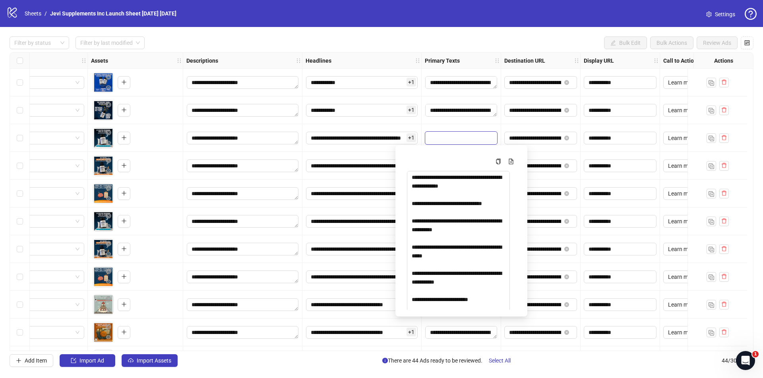
click at [450, 124] on div at bounding box center [460, 111] width 79 height 28
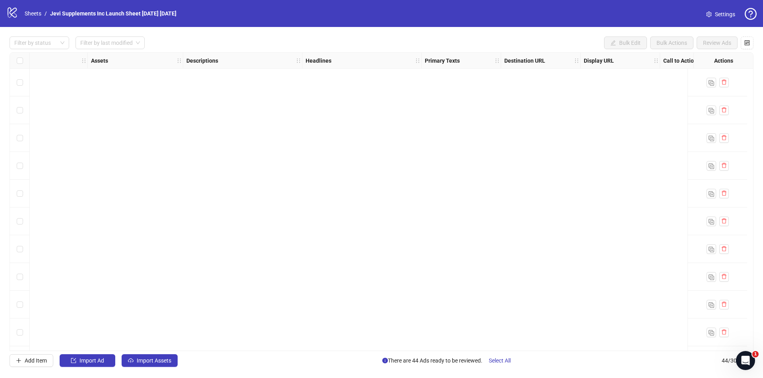
scroll to position [79, 288]
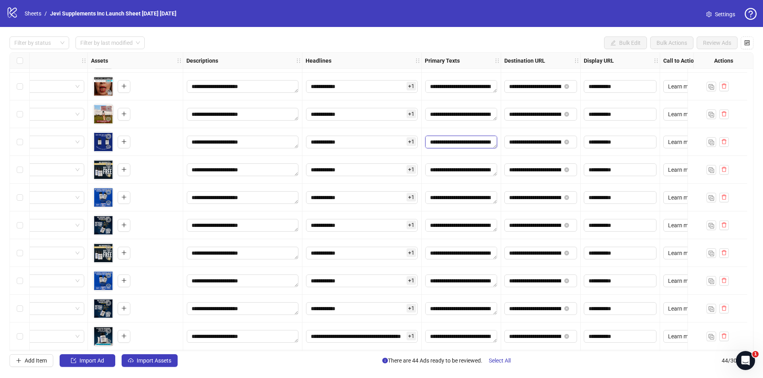
click at [471, 142] on textarea "Edit values" at bounding box center [461, 142] width 72 height 13
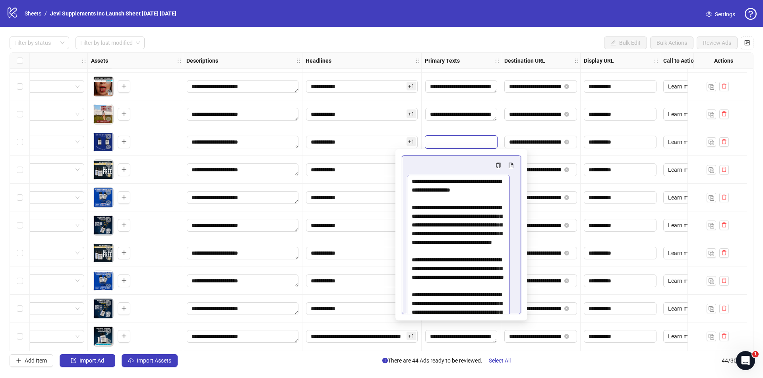
drag, startPoint x: 513, startPoint y: 193, endPoint x: 492, endPoint y: 307, distance: 116.4
click at [495, 311] on textarea "Multi-text input container - paste or copy values" at bounding box center [458, 249] width 103 height 149
click at [444, 205] on textarea "Multi-text input container - paste or copy values" at bounding box center [458, 245] width 103 height 140
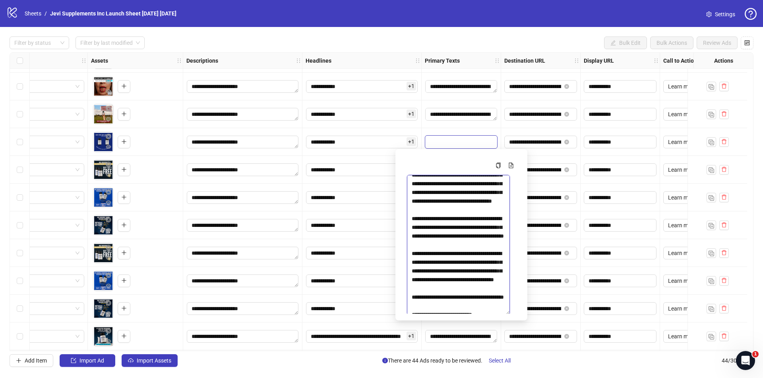
scroll to position [0, 0]
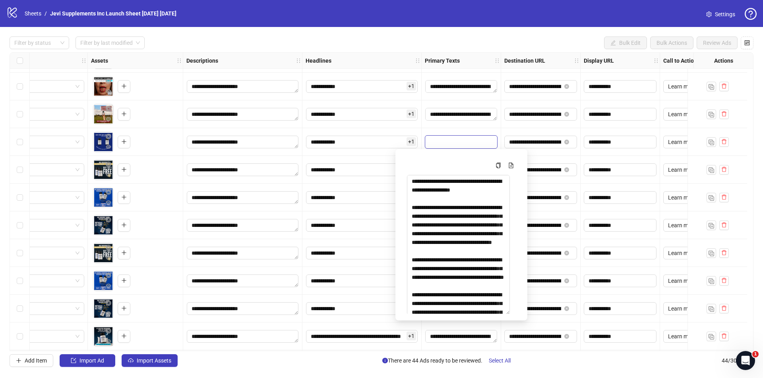
click at [421, 127] on div "**********" at bounding box center [361, 114] width 119 height 28
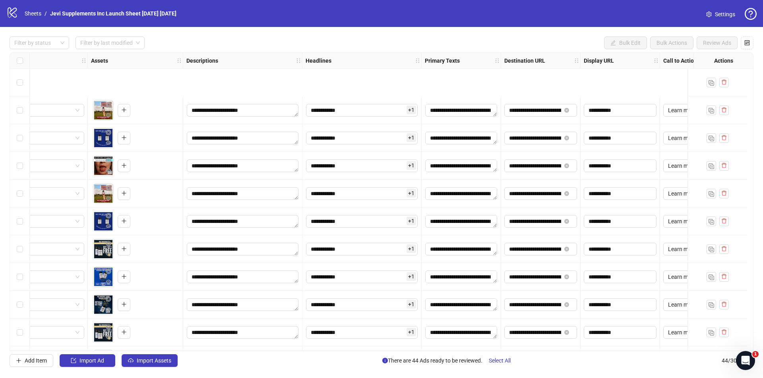
scroll to position [79, 288]
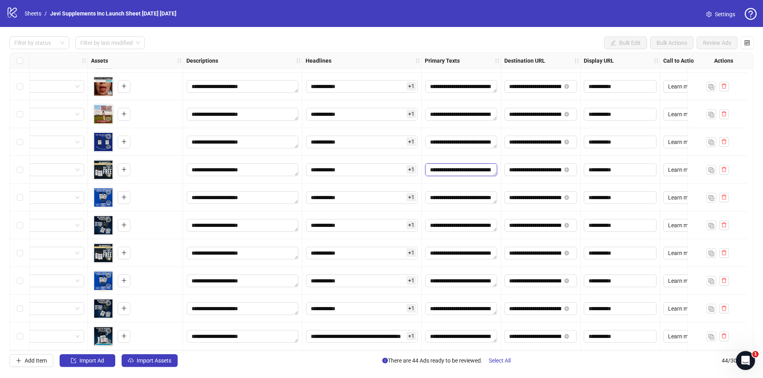
click at [444, 175] on textarea "Edit values" at bounding box center [461, 170] width 72 height 13
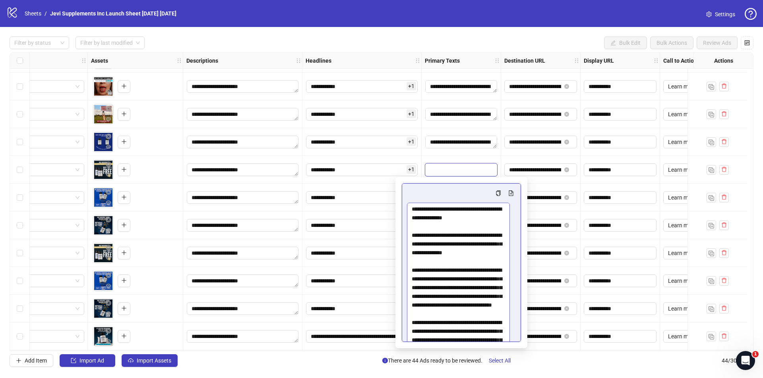
drag, startPoint x: 513, startPoint y: 221, endPoint x: 475, endPoint y: 283, distance: 72.3
click at [500, 340] on textarea "Multi-text input container - paste or copy values" at bounding box center [458, 276] width 103 height 147
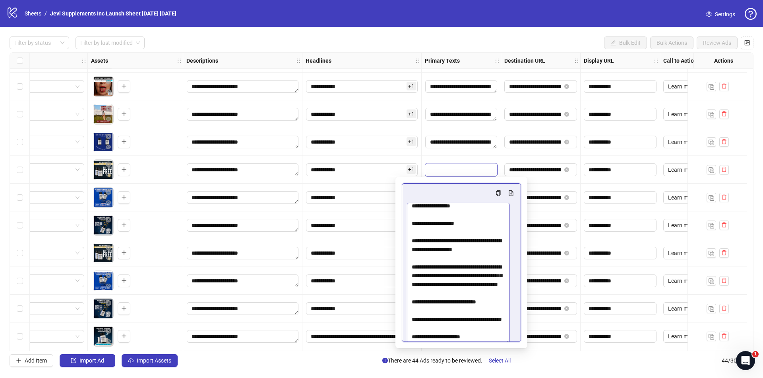
scroll to position [21, 0]
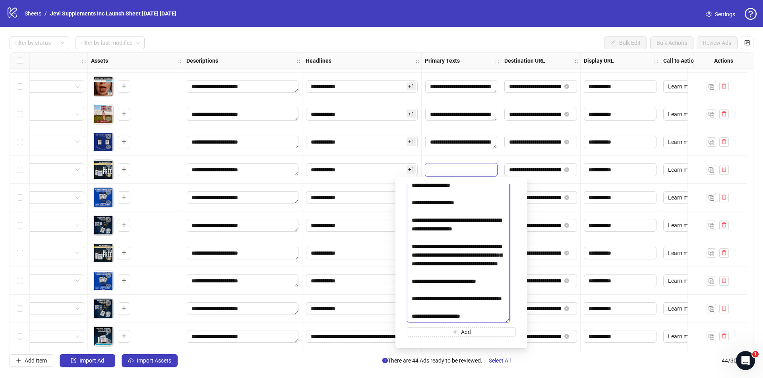
click at [413, 255] on textarea "Multi-text input container - paste or copy values" at bounding box center [458, 252] width 103 height 141
click at [445, 255] on textarea "Multi-text input container - paste or copy values" at bounding box center [458, 252] width 103 height 141
click at [444, 156] on div at bounding box center [460, 142] width 79 height 28
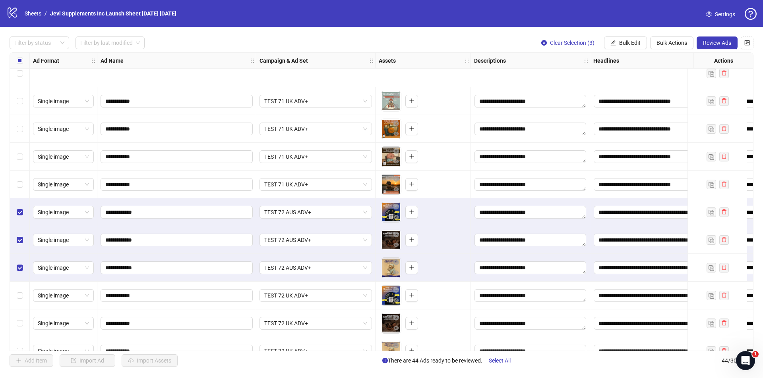
scroll to position [672, 0]
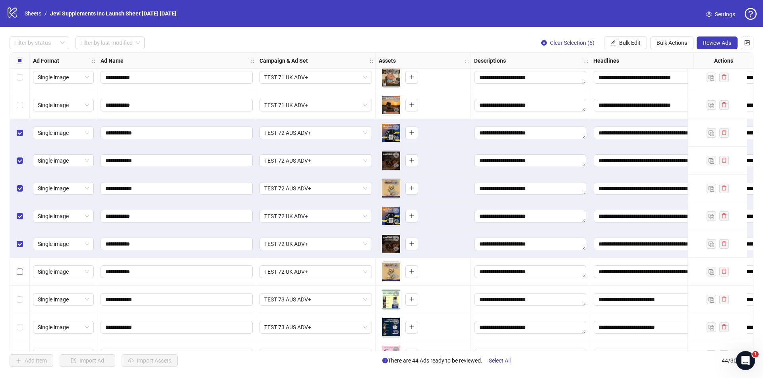
click at [21, 276] on label "Select row 32" at bounding box center [20, 272] width 6 height 9
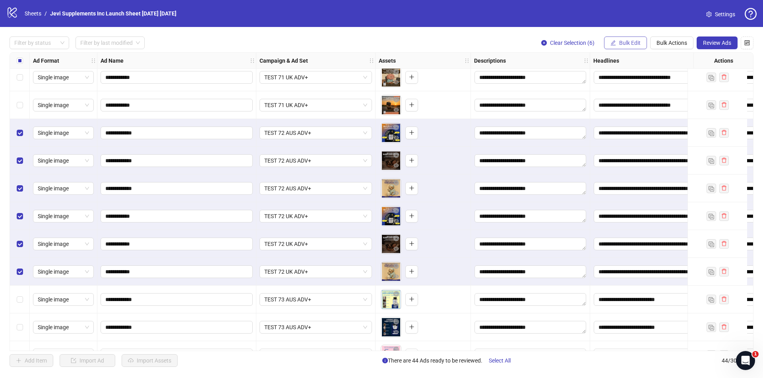
click at [619, 42] on span "Bulk Edit" at bounding box center [629, 43] width 21 height 6
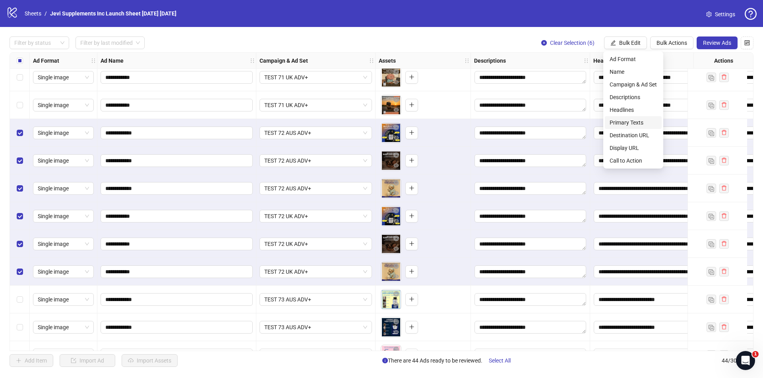
click at [625, 120] on span "Primary Texts" at bounding box center [632, 122] width 47 height 9
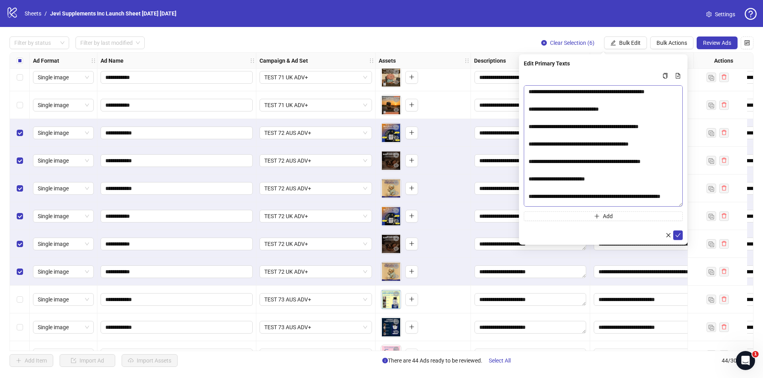
drag, startPoint x: 678, startPoint y: 102, endPoint x: 676, endPoint y: 203, distance: 100.1
click at [676, 203] on textarea "Multi-text input container - paste or copy values" at bounding box center [602, 146] width 159 height 122
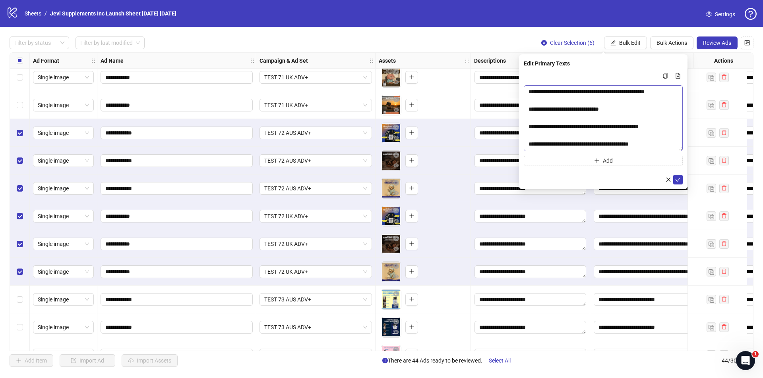
drag, startPoint x: 680, startPoint y: 203, endPoint x: 680, endPoint y: 147, distance: 55.6
click at [680, 147] on textarea "Multi-text input container - paste or copy values" at bounding box center [602, 118] width 159 height 66
click at [652, 162] on button "Add" at bounding box center [602, 161] width 159 height 10
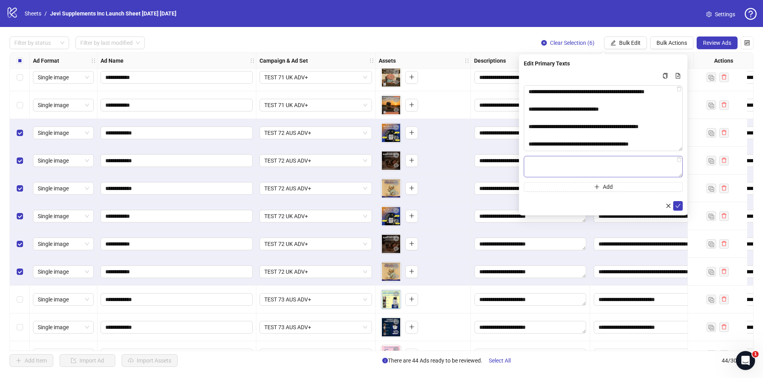
click at [598, 170] on textarea "Multi-text input container - paste or copy values" at bounding box center [602, 166] width 159 height 21
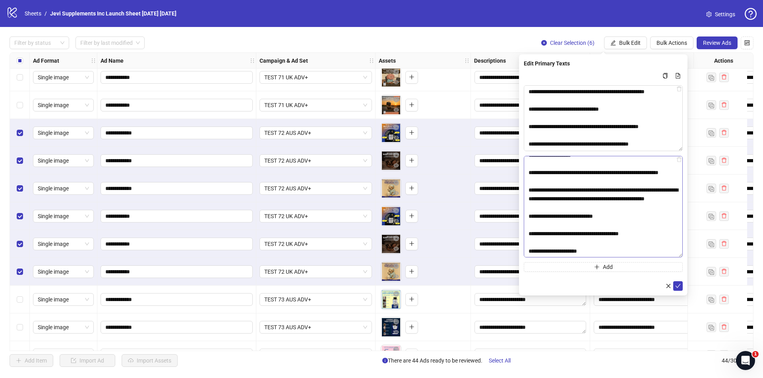
scroll to position [261, 0]
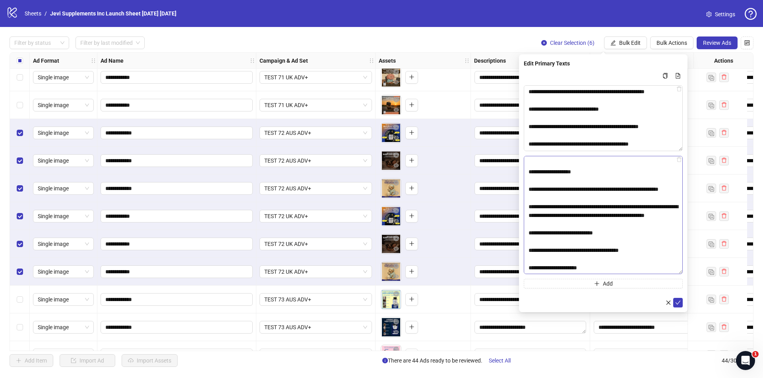
drag, startPoint x: 680, startPoint y: 173, endPoint x: 626, endPoint y: 228, distance: 77.2
click at [658, 270] on textarea "Multi-text input container - paste or copy values" at bounding box center [602, 215] width 159 height 118
drag, startPoint x: 627, startPoint y: 232, endPoint x: 526, endPoint y: 235, distance: 100.9
click at [525, 237] on textarea "Multi-text input container - paste or copy values" at bounding box center [602, 215] width 159 height 118
click at [526, 235] on textarea "Multi-text input container - paste or copy values" at bounding box center [602, 215] width 159 height 118
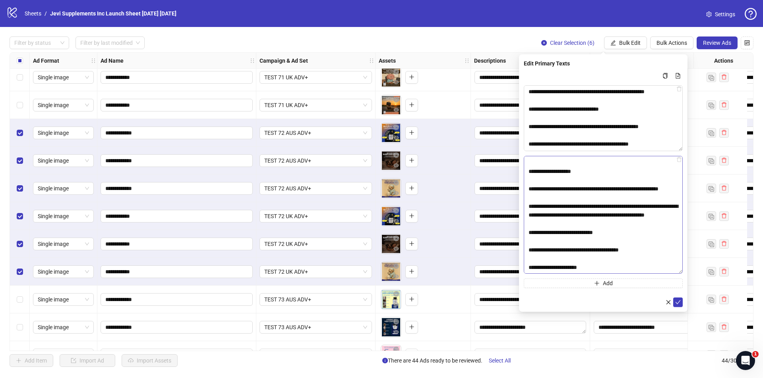
click at [542, 232] on textarea "Multi-text input container - paste or copy values" at bounding box center [602, 215] width 159 height 118
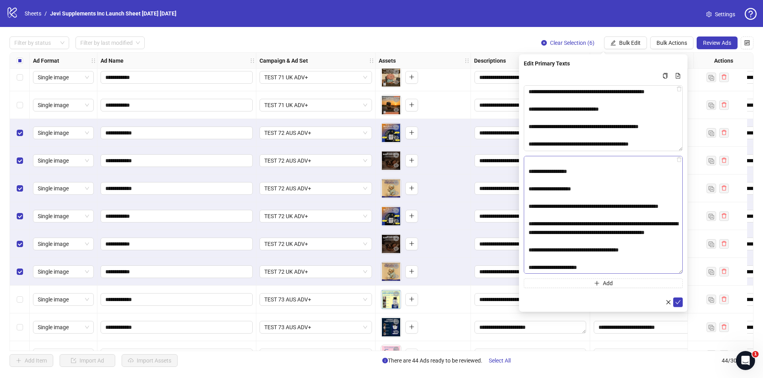
scroll to position [244, 0]
type textarea "**********"
click at [679, 303] on icon "check" at bounding box center [678, 303] width 6 height 6
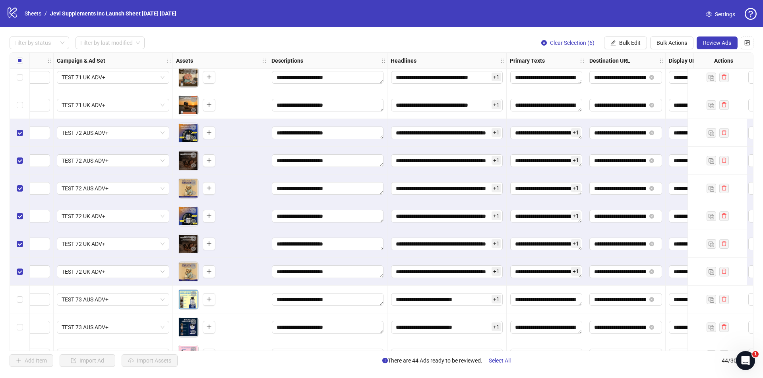
scroll to position [672, 229]
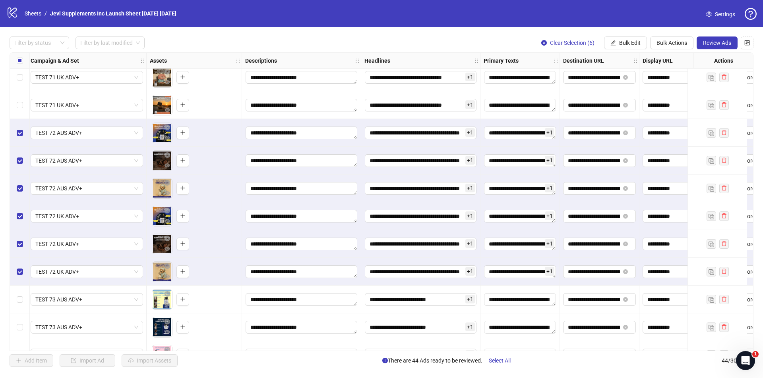
click at [471, 133] on span "+ 1" at bounding box center [470, 132] width 10 height 9
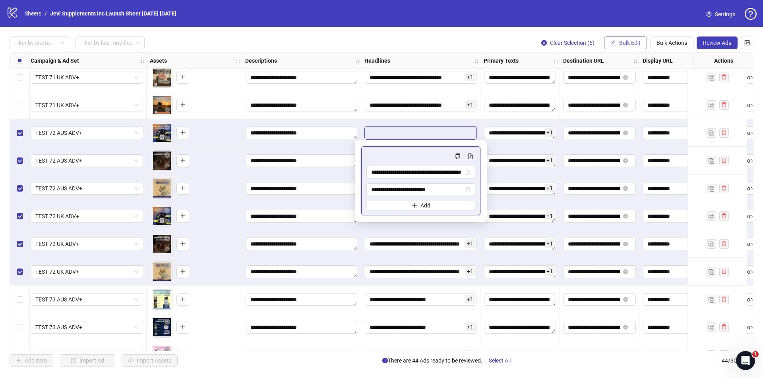
click at [612, 45] on icon "edit" at bounding box center [612, 42] width 5 height 5
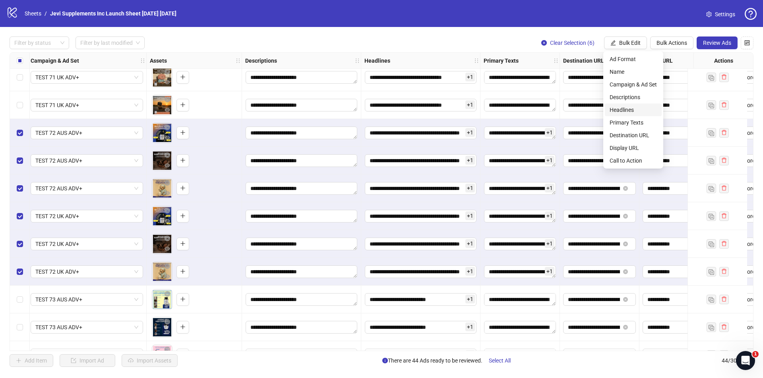
click at [626, 109] on span "Headlines" at bounding box center [632, 110] width 47 height 9
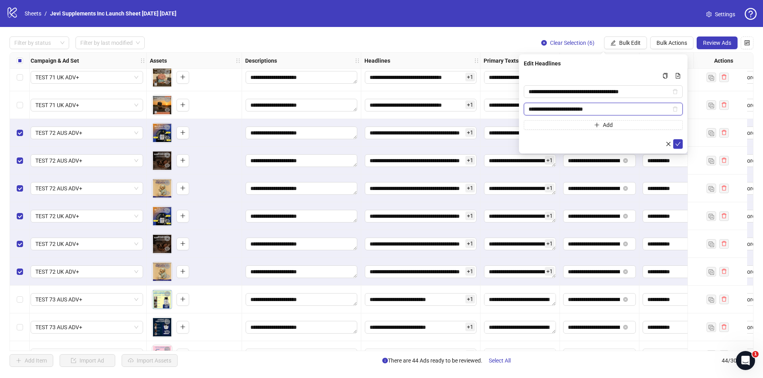
click at [611, 110] on input "**********" at bounding box center [599, 109] width 142 height 9
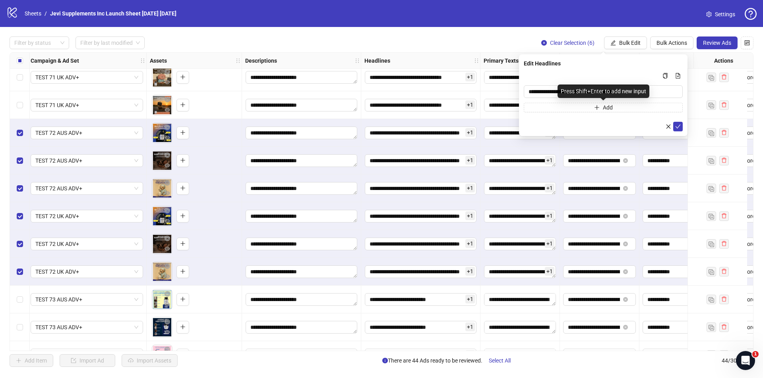
click at [612, 110] on span "Add" at bounding box center [607, 107] width 10 height 6
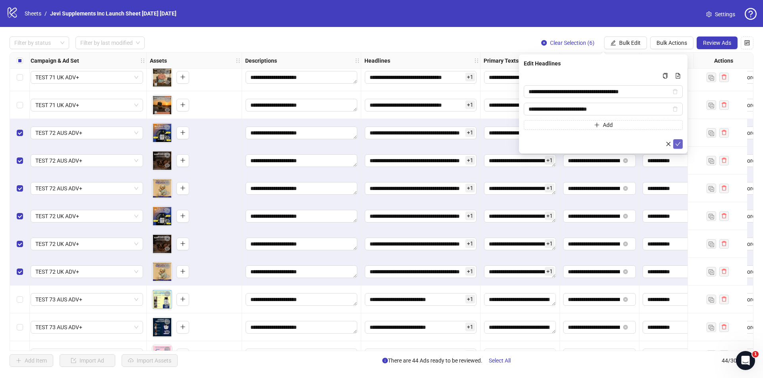
type input "**********"
click at [678, 141] on icon "check" at bounding box center [678, 144] width 6 height 6
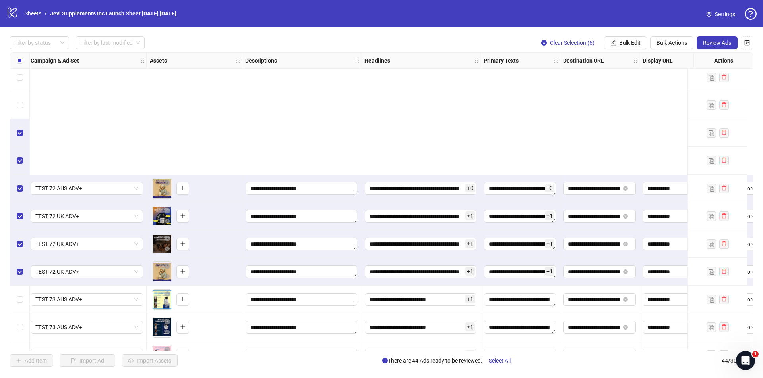
scroll to position [831, 229]
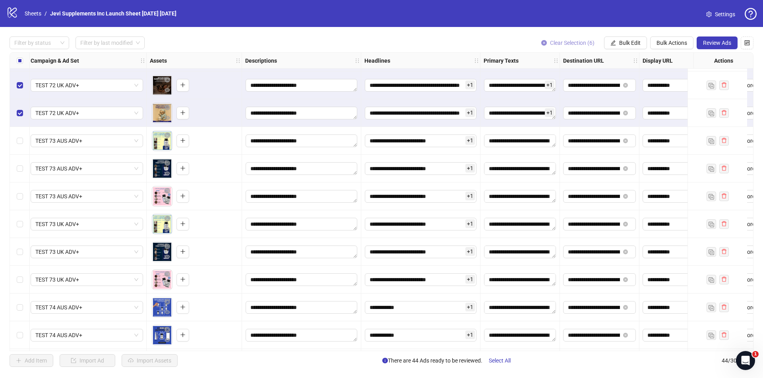
click at [578, 40] on span "Clear Selection (6)" at bounding box center [572, 43] width 44 height 6
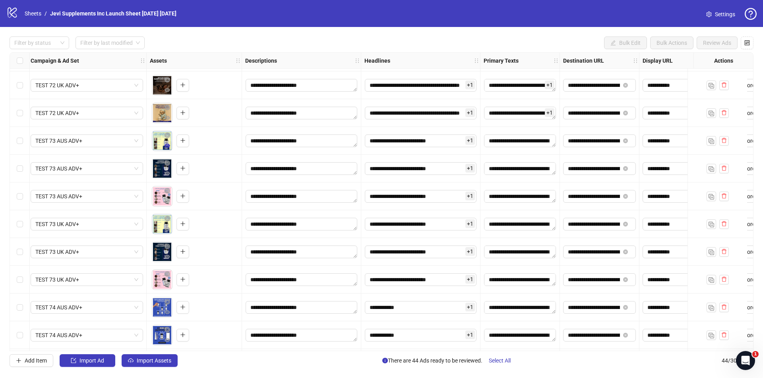
click at [166, 149] on icon "eye" at bounding box center [167, 146] width 6 height 6
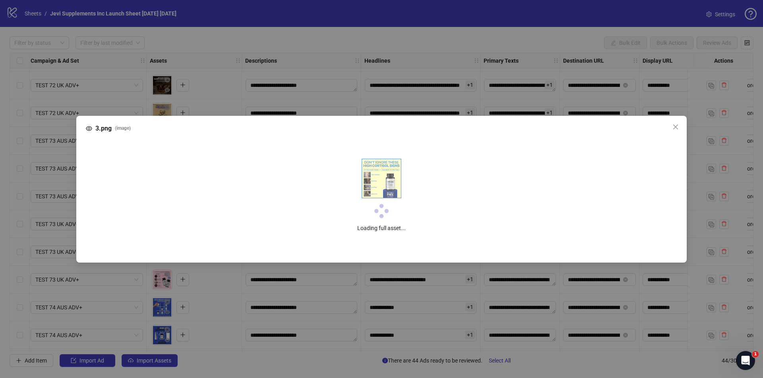
click at [251, 87] on div "3.png ( image ) Loading full asset..." at bounding box center [381, 189] width 763 height 378
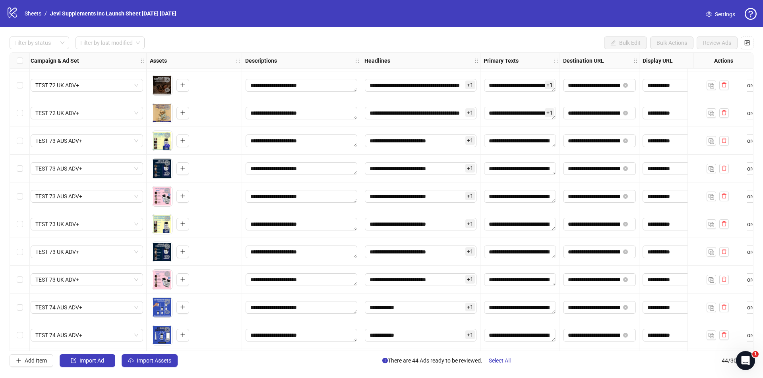
click at [167, 148] on icon "eye" at bounding box center [167, 146] width 6 height 6
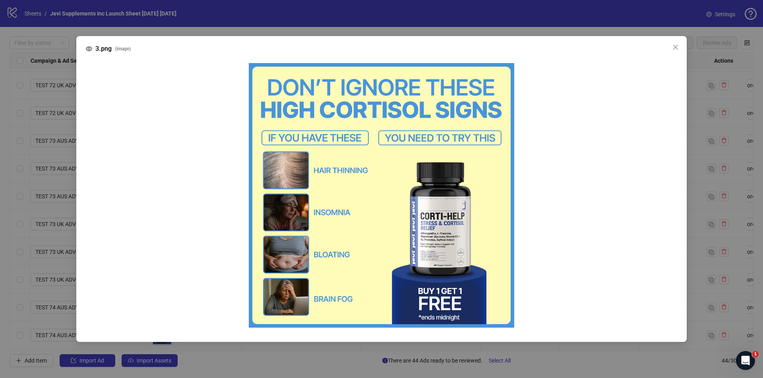
click at [281, 120] on div "3.png ( image )" at bounding box center [381, 189] width 763 height 378
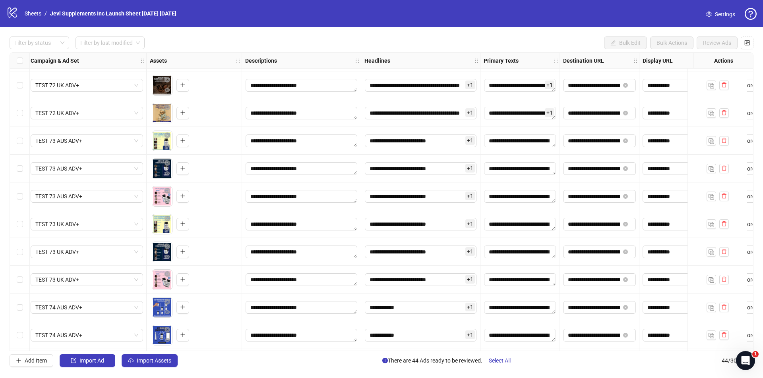
click at [471, 140] on span "+ 1" at bounding box center [470, 140] width 10 height 9
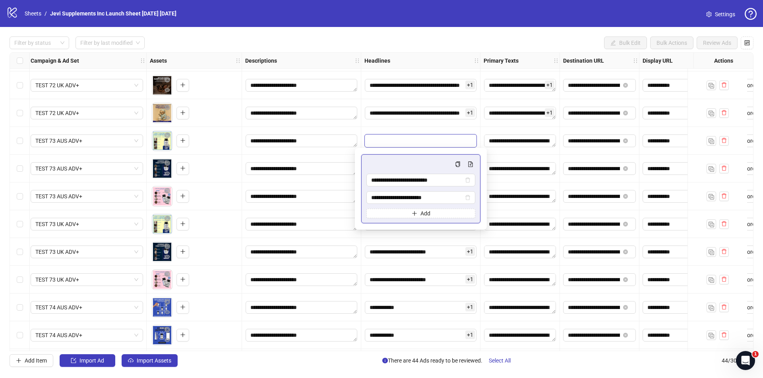
click at [471, 139] on span "+ 1" at bounding box center [470, 140] width 10 height 9
click at [477, 129] on div "**********" at bounding box center [420, 141] width 119 height 28
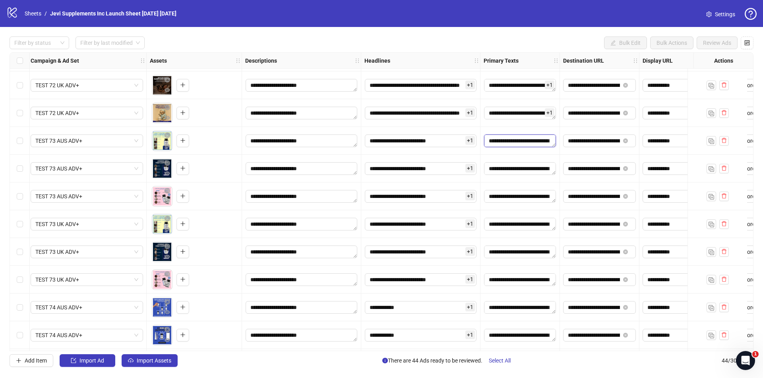
click at [514, 143] on textarea "**********" at bounding box center [520, 141] width 72 height 13
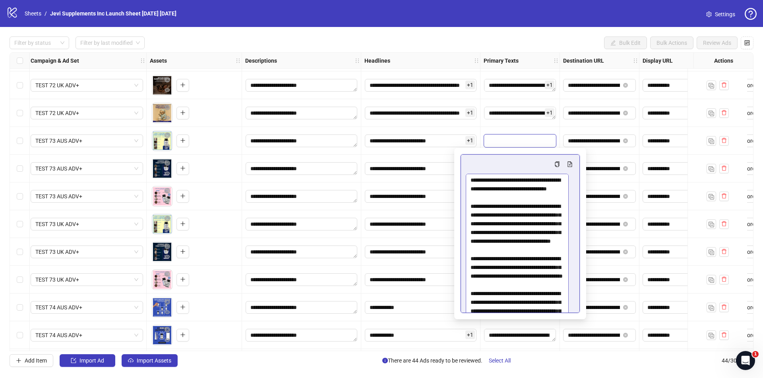
drag, startPoint x: 572, startPoint y: 192, endPoint x: 547, endPoint y: 266, distance: 78.5
click at [569, 334] on body "**********" at bounding box center [381, 189] width 763 height 378
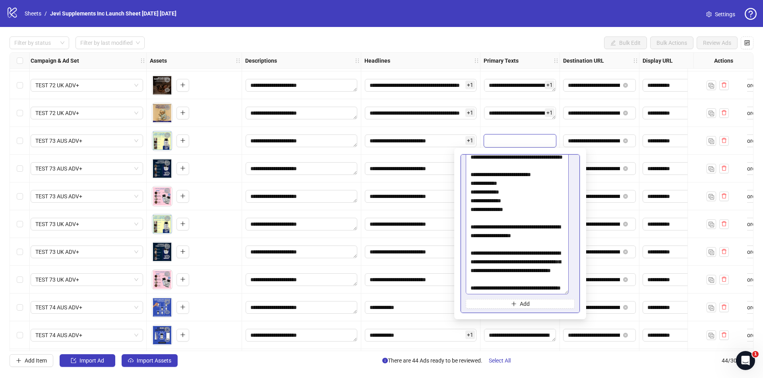
scroll to position [43, 0]
click at [501, 274] on textarea "**********" at bounding box center [516, 212] width 103 height 163
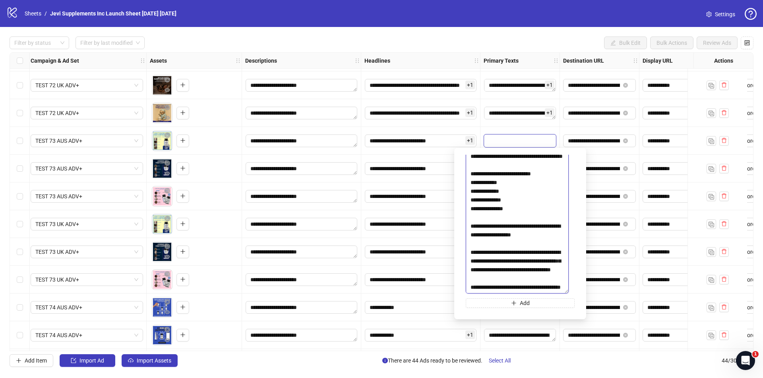
click at [502, 271] on textarea "**********" at bounding box center [516, 212] width 103 height 163
click at [486, 130] on div "**********" at bounding box center [519, 141] width 79 height 28
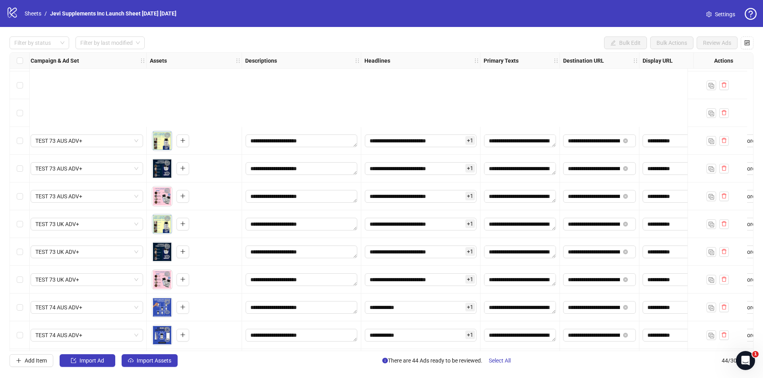
scroll to position [944, 229]
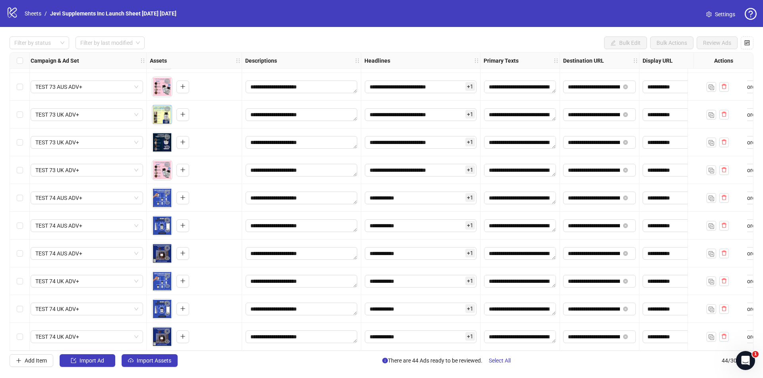
click at [23, 195] on div "Select row 39" at bounding box center [20, 198] width 20 height 28
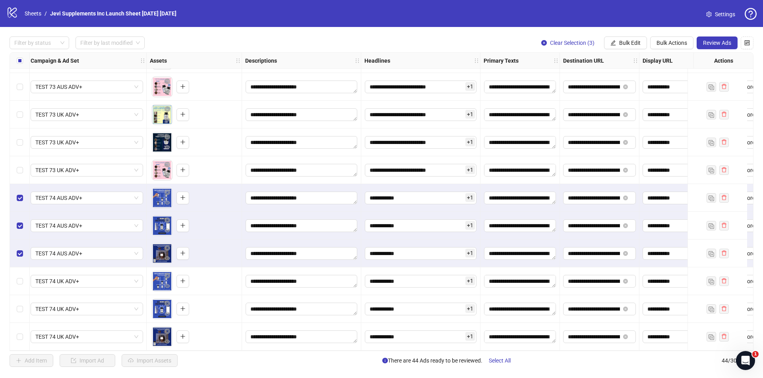
drag, startPoint x: 23, startPoint y: 291, endPoint x: 22, endPoint y: 286, distance: 6.0
click at [23, 289] on div "Select row 42" at bounding box center [20, 282] width 20 height 28
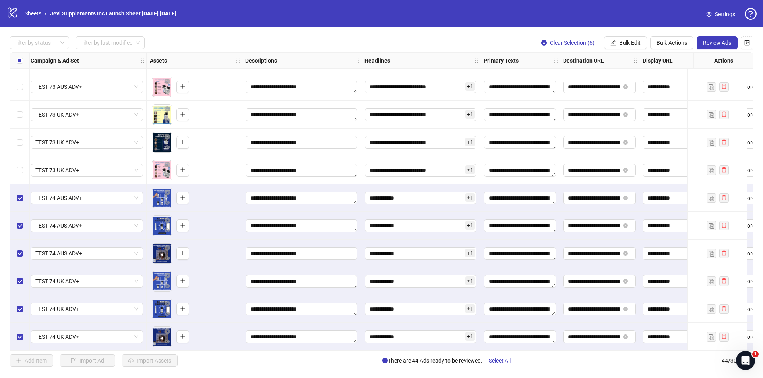
click at [470, 193] on span "+ 1" at bounding box center [470, 197] width 10 height 9
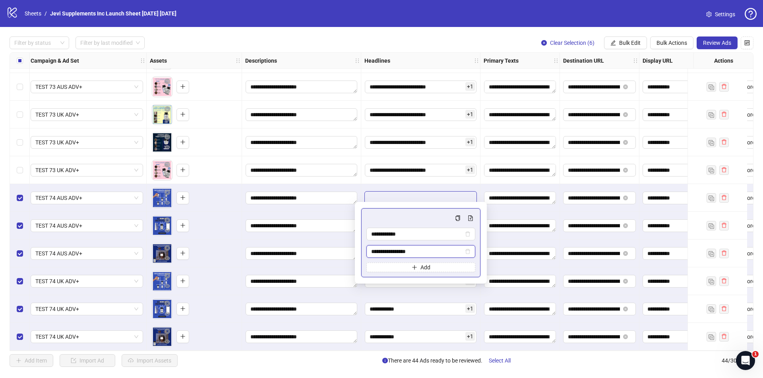
click at [438, 254] on input "**********" at bounding box center [417, 251] width 92 height 9
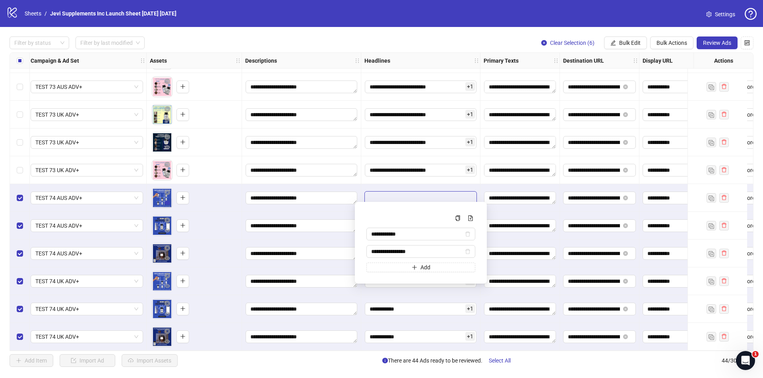
click at [165, 200] on icon "eye" at bounding box center [167, 203] width 6 height 6
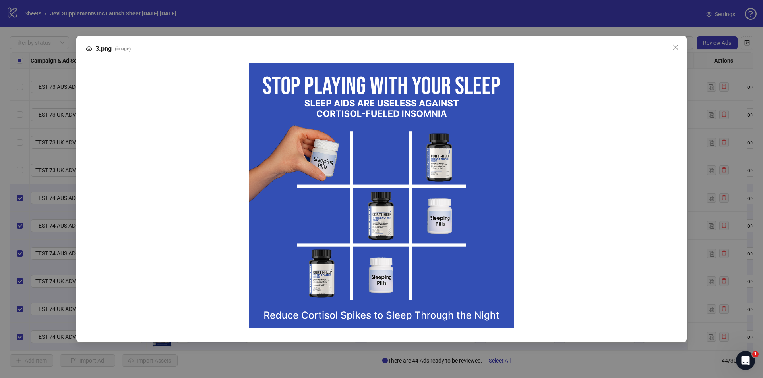
click at [218, 253] on div "3.png ( image )" at bounding box center [381, 189] width 763 height 378
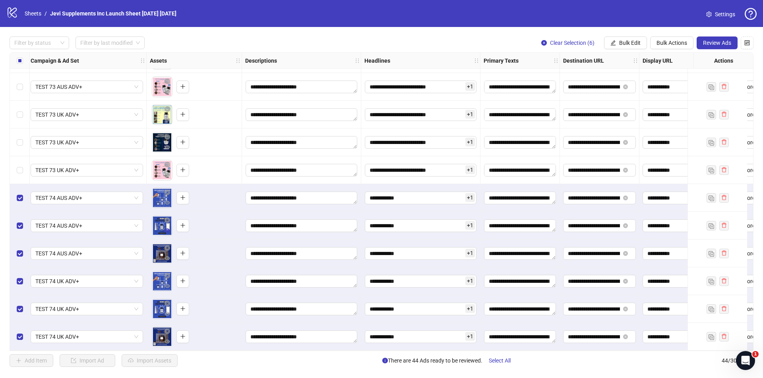
click at [167, 228] on icon "eye" at bounding box center [167, 231] width 6 height 6
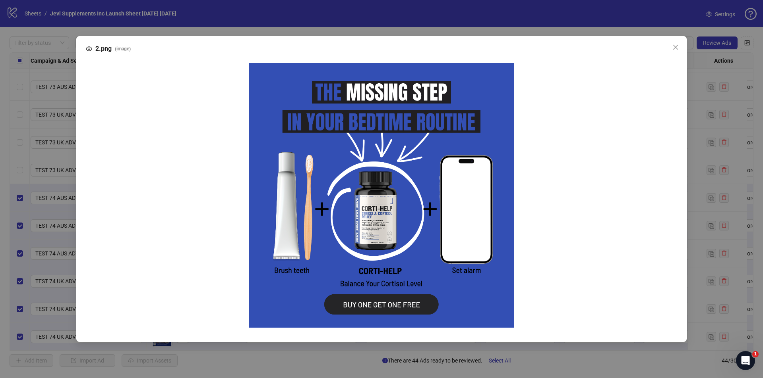
click at [218, 238] on div at bounding box center [381, 195] width 578 height 265
click at [337, 15] on div "2.png ( image )" at bounding box center [381, 189] width 763 height 378
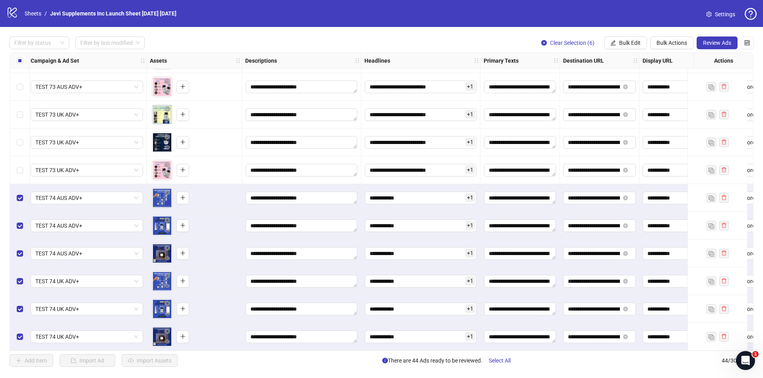
click at [168, 200] on icon "eye" at bounding box center [167, 203] width 6 height 6
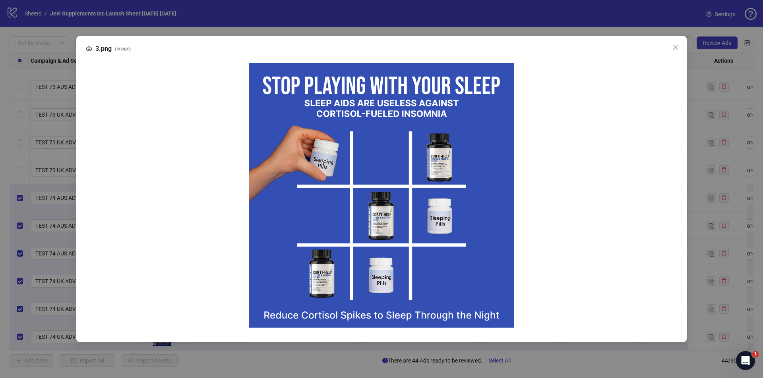
click at [340, 13] on div "3.png ( image )" at bounding box center [381, 189] width 763 height 378
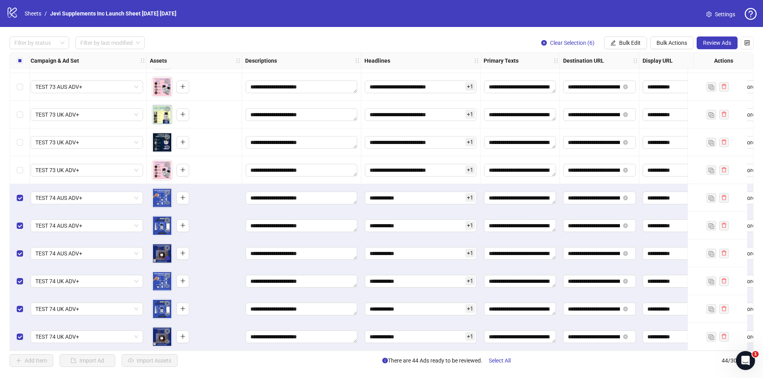
click at [167, 257] on icon "eye" at bounding box center [167, 259] width 6 height 4
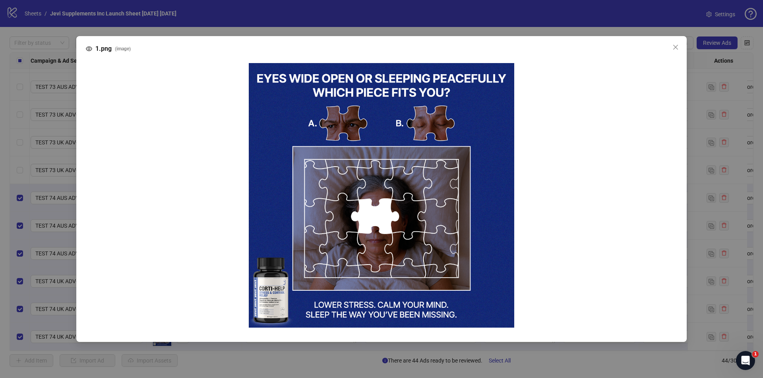
click at [373, 124] on div "1.png ( image )" at bounding box center [381, 189] width 763 height 378
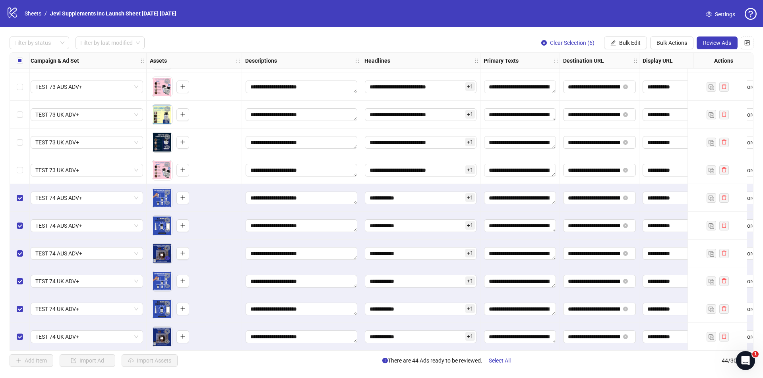
click at [168, 256] on icon "eye" at bounding box center [167, 259] width 6 height 6
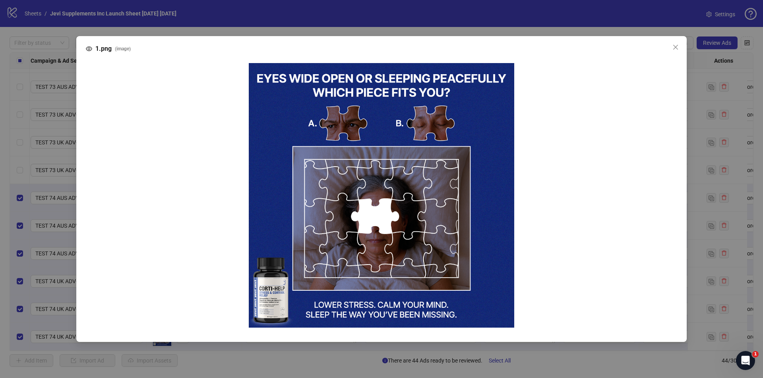
click at [367, 18] on div "1.png ( image )" at bounding box center [381, 189] width 763 height 378
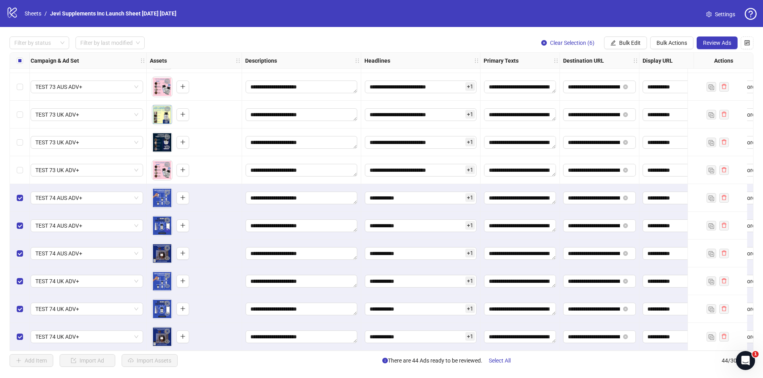
click at [166, 230] on icon "eye" at bounding box center [167, 231] width 6 height 6
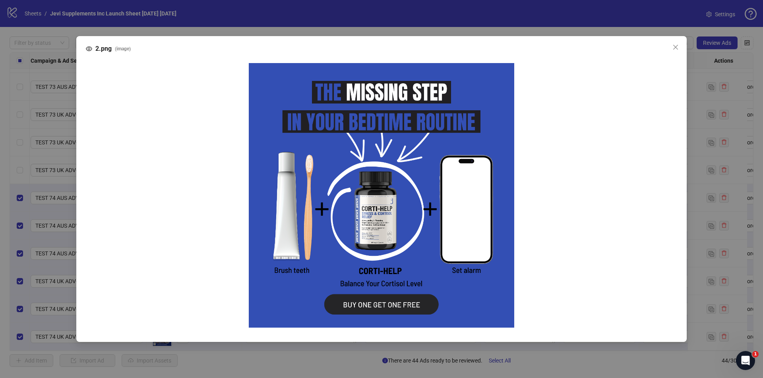
click at [386, 23] on div "2.png ( image )" at bounding box center [381, 189] width 763 height 378
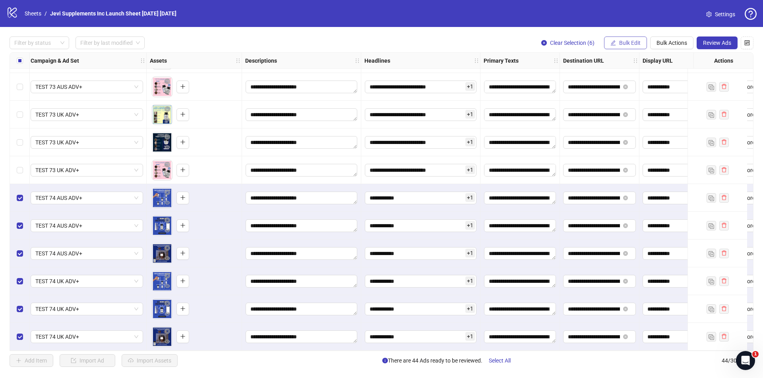
click at [612, 44] on icon "edit" at bounding box center [612, 42] width 5 height 5
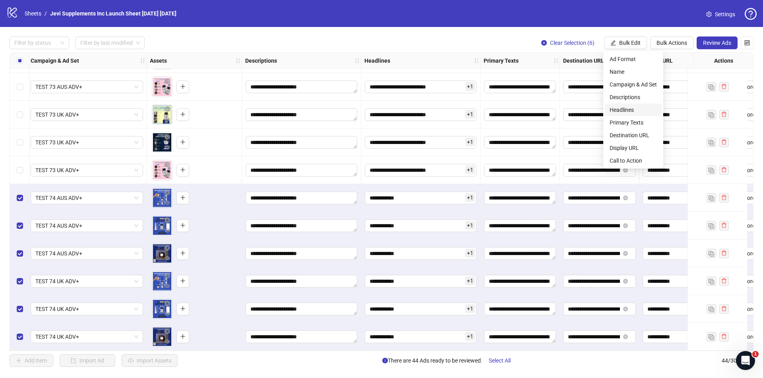
click at [624, 113] on span "Headlines" at bounding box center [632, 110] width 47 height 9
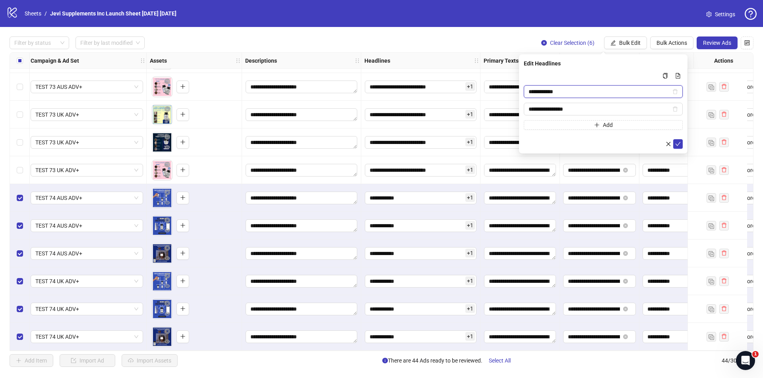
click at [622, 94] on input "**********" at bounding box center [599, 91] width 142 height 9
type input "**********"
click at [678, 140] on button "submit" at bounding box center [678, 144] width 10 height 10
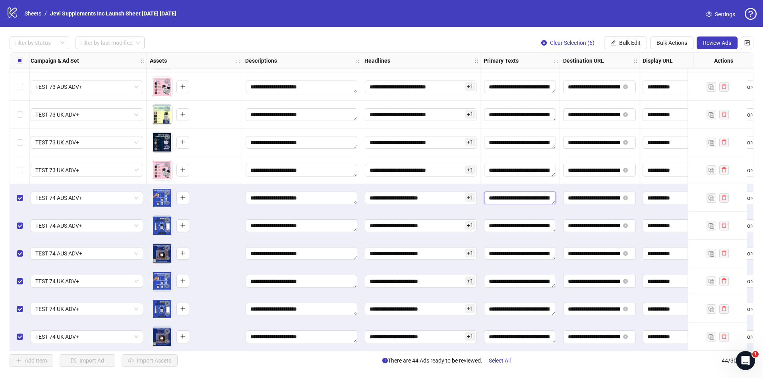
click at [540, 199] on textarea "Edit values" at bounding box center [520, 198] width 72 height 13
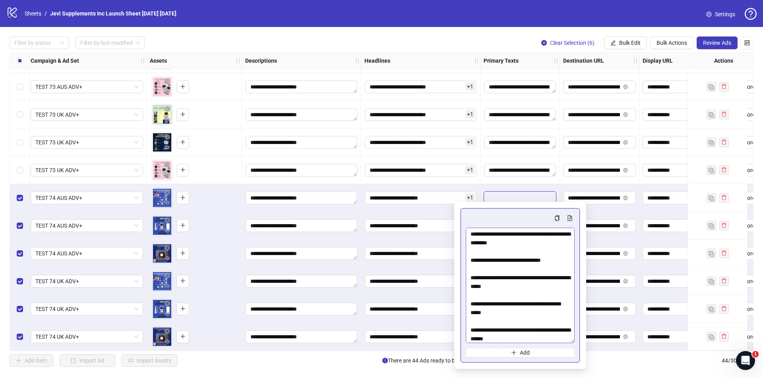
drag, startPoint x: 571, startPoint y: 244, endPoint x: 565, endPoint y: 340, distance: 95.9
click at [566, 342] on textarea "Multi-text input container - paste or copy values" at bounding box center [519, 286] width 109 height 116
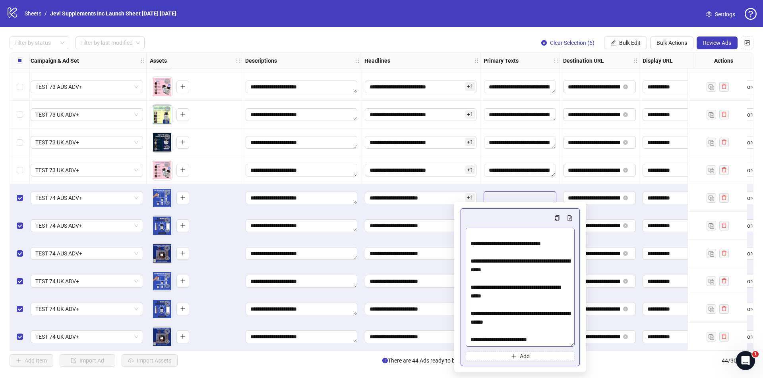
scroll to position [0, 0]
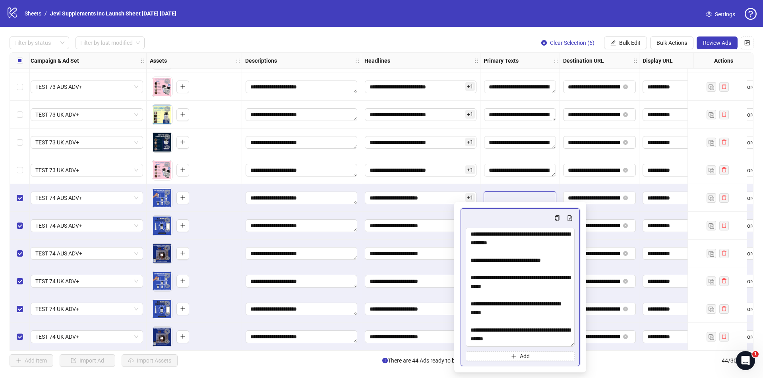
click at [513, 181] on div "**********" at bounding box center [519, 170] width 79 height 28
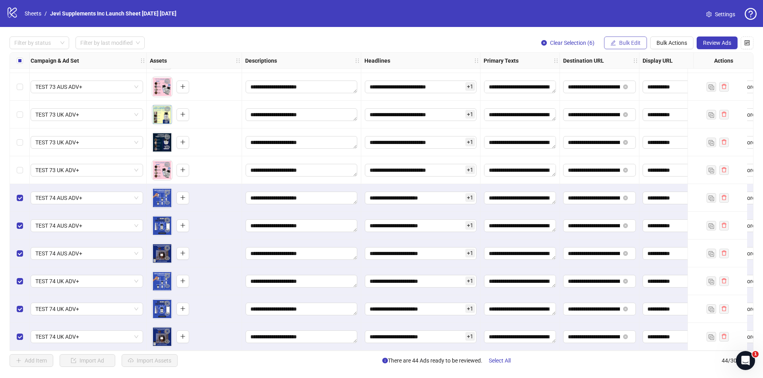
click at [633, 42] on span "Bulk Edit" at bounding box center [629, 43] width 21 height 6
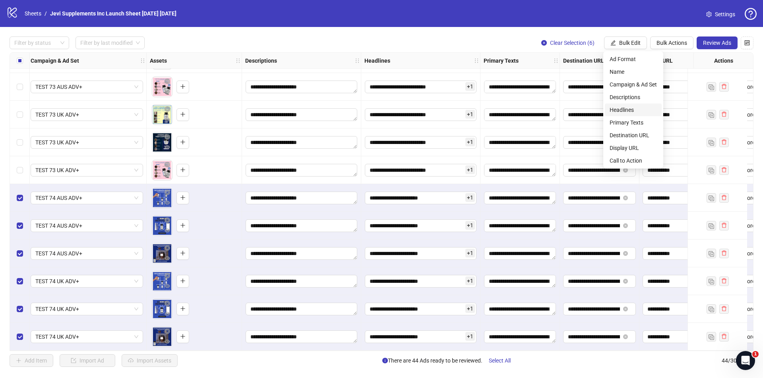
click at [627, 108] on span "Headlines" at bounding box center [632, 110] width 47 height 9
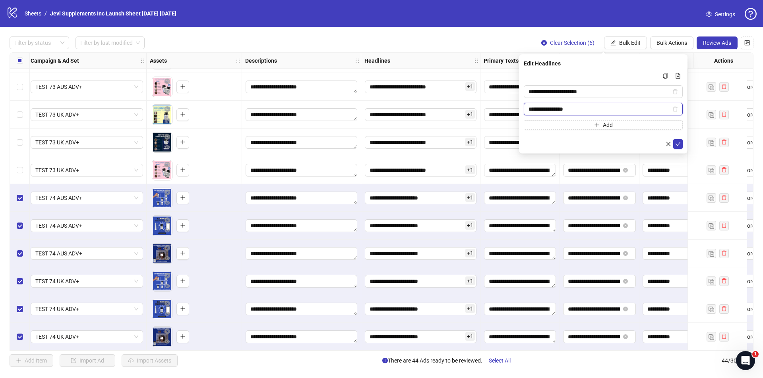
click at [569, 108] on input "**********" at bounding box center [599, 109] width 142 height 9
type input "**********"
click at [676, 141] on icon "check" at bounding box center [678, 144] width 6 height 6
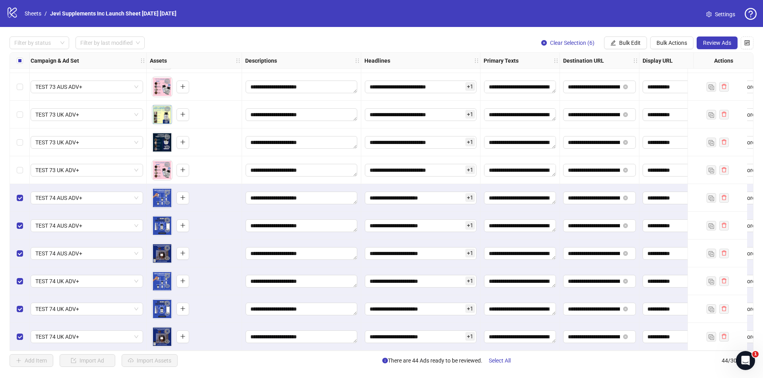
scroll to position [944, 324]
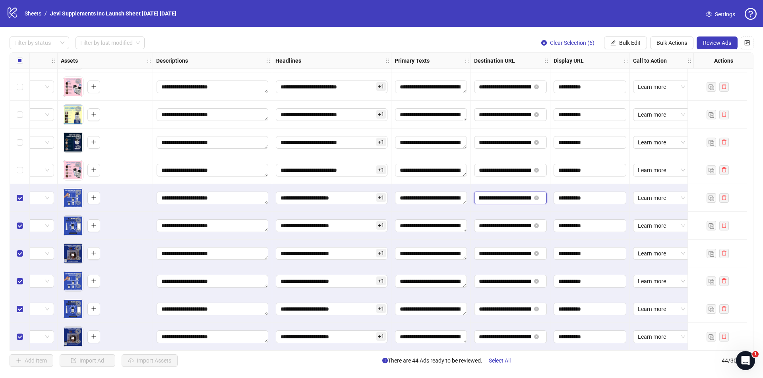
drag, startPoint x: 515, startPoint y: 195, endPoint x: 520, endPoint y: 195, distance: 4.8
click at [520, 195] on input "**********" at bounding box center [505, 198] width 52 height 9
click at [512, 177] on div "**********" at bounding box center [510, 170] width 79 height 28
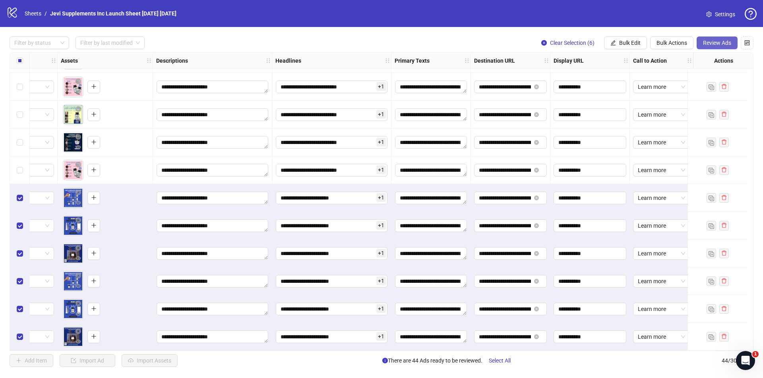
click at [716, 44] on span "Review Ads" at bounding box center [717, 43] width 28 height 6
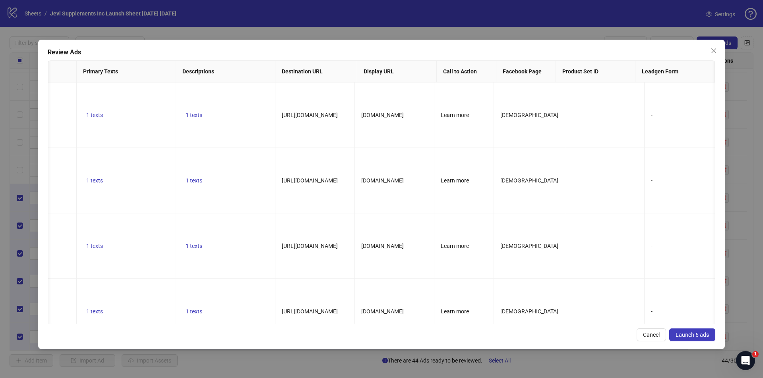
scroll to position [0, 246]
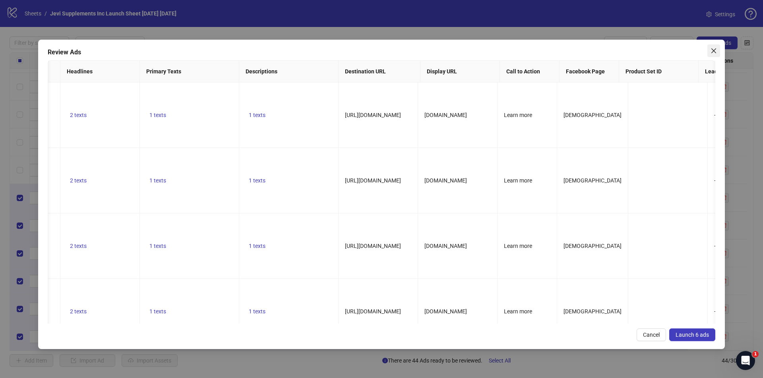
click at [713, 50] on icon "close" at bounding box center [713, 50] width 5 height 5
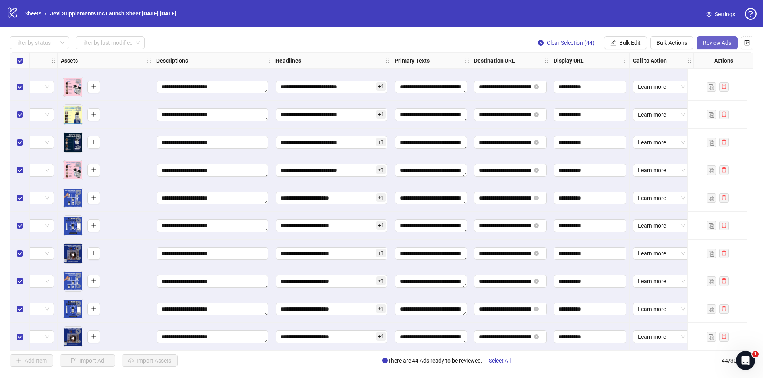
click at [707, 40] on span "Review Ads" at bounding box center [717, 43] width 28 height 6
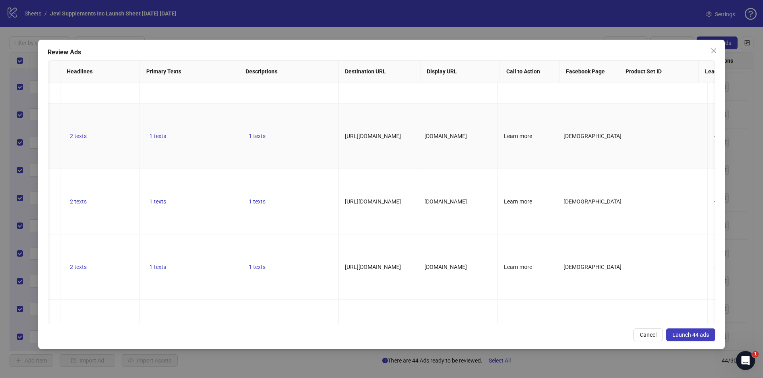
scroll to position [318, 246]
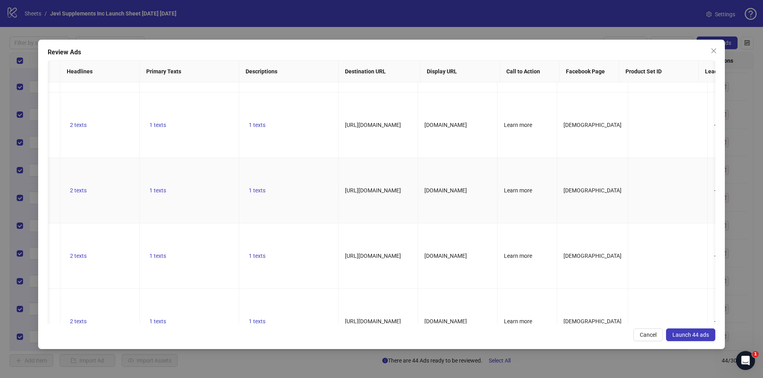
drag, startPoint x: 404, startPoint y: 125, endPoint x: 407, endPoint y: 141, distance: 16.7
click at [407, 158] on td "[URL][DOMAIN_NAME]" at bounding box center [377, 191] width 79 height 66
click at [404, 158] on td "[URL][DOMAIN_NAME]" at bounding box center [377, 191] width 79 height 66
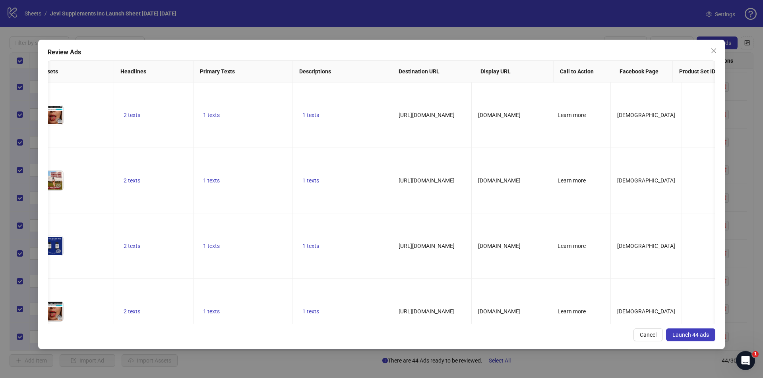
scroll to position [0, 0]
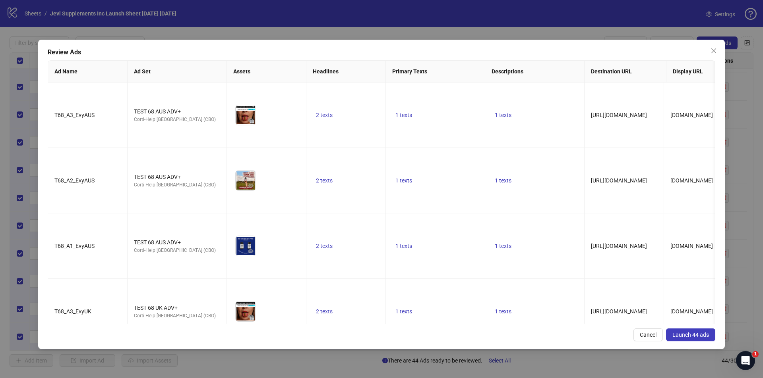
click at [695, 336] on span "Launch 44 ads" at bounding box center [690, 335] width 37 height 6
